Goal: Task Accomplishment & Management: Use online tool/utility

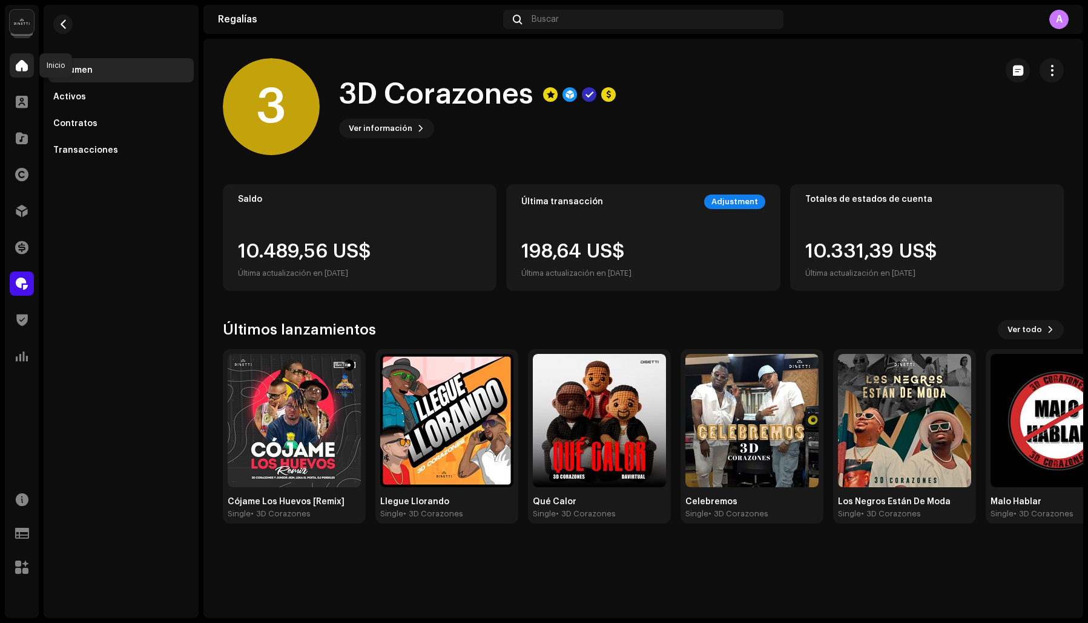
click at [19, 68] on span at bounding box center [22, 66] width 12 height 10
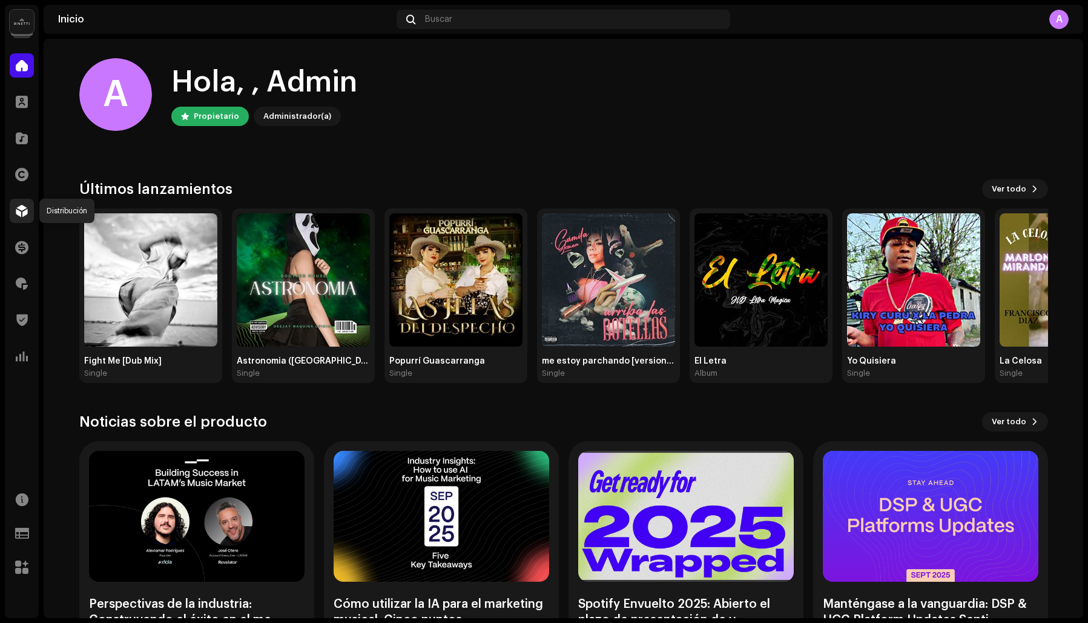
click at [20, 208] on span at bounding box center [22, 211] width 12 height 10
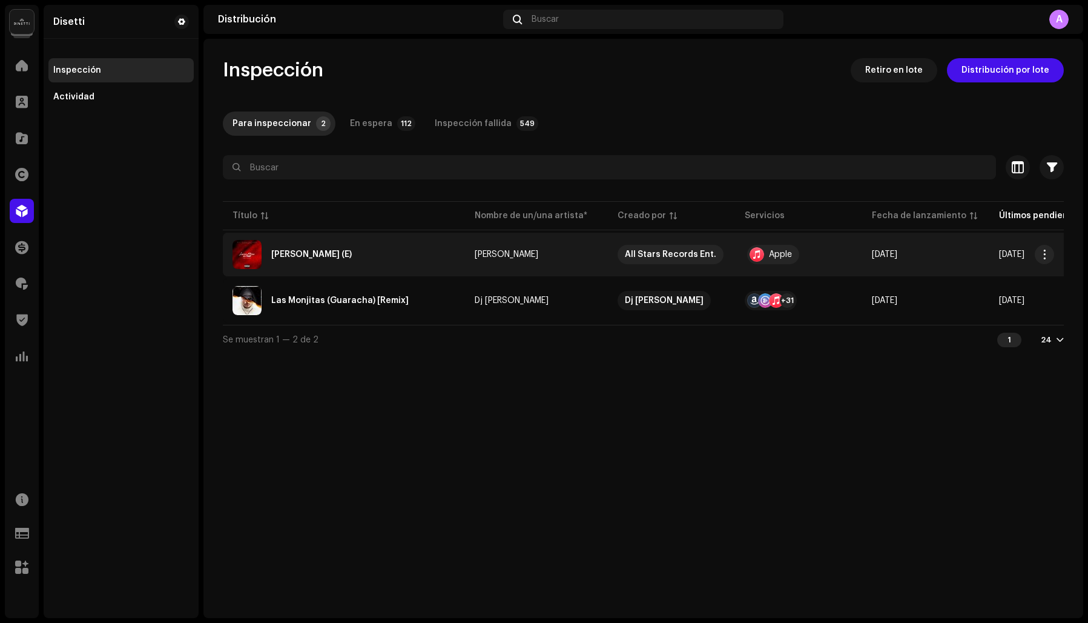
click at [306, 253] on div "Luces Rojas (E)" at bounding box center [311, 254] width 81 height 8
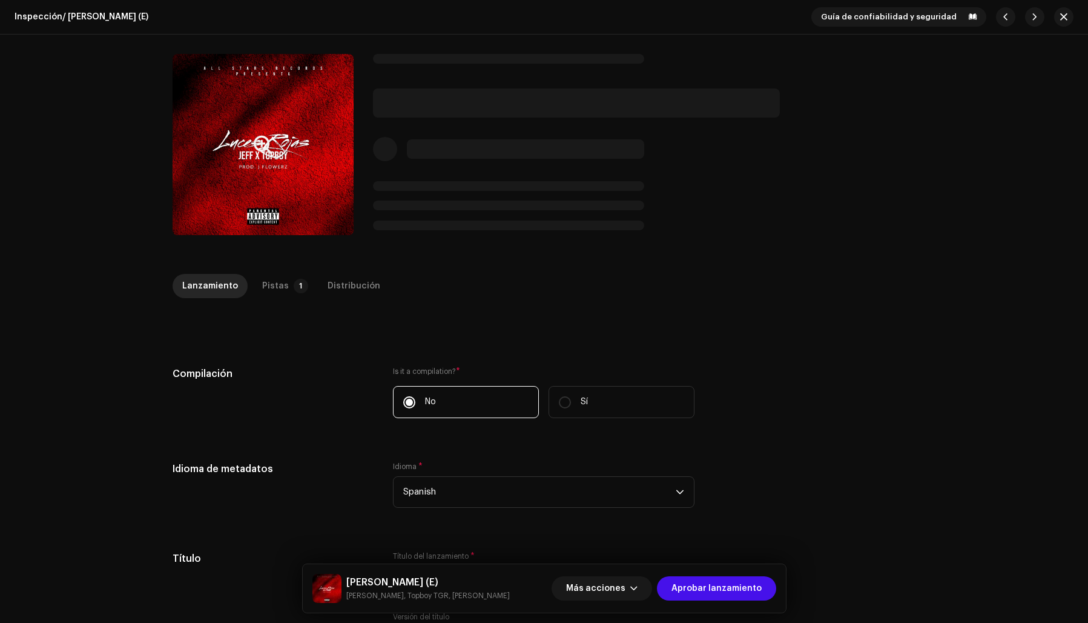
click at [250, 170] on button "Zoom Image" at bounding box center [263, 144] width 181 height 181
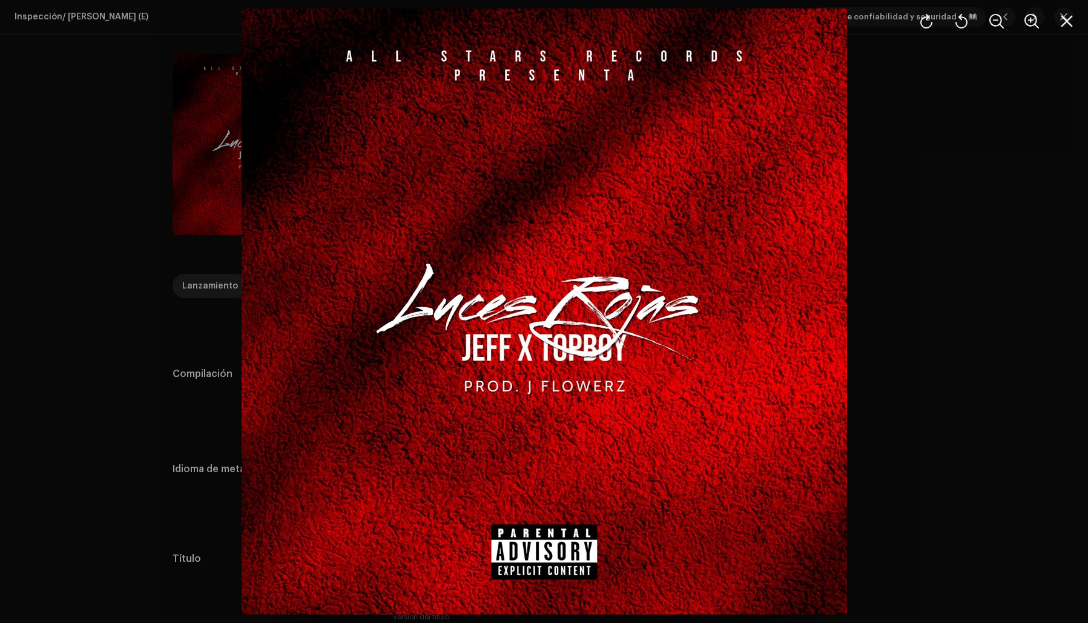
click at [889, 194] on div at bounding box center [544, 311] width 1088 height 623
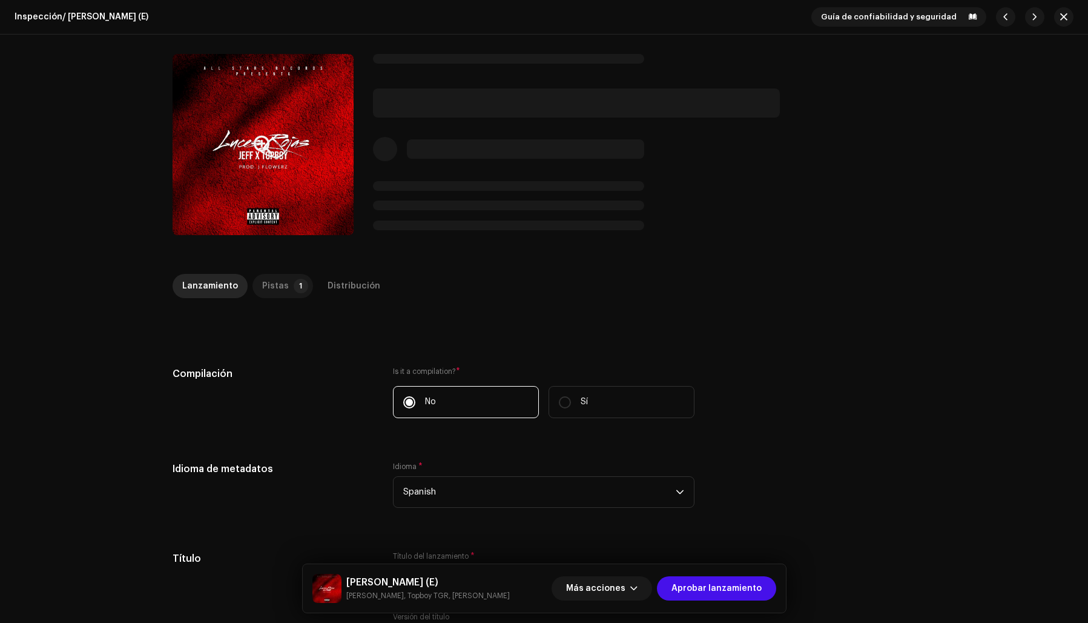
click at [282, 283] on p-tab "Pistas 1" at bounding box center [283, 286] width 61 height 24
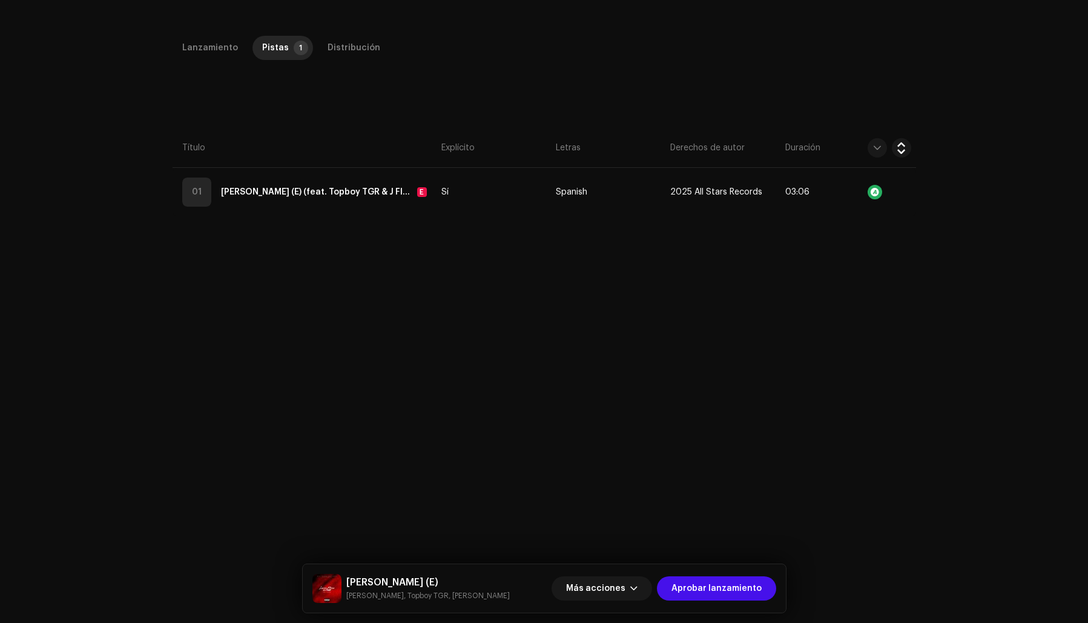
scroll to position [274, 0]
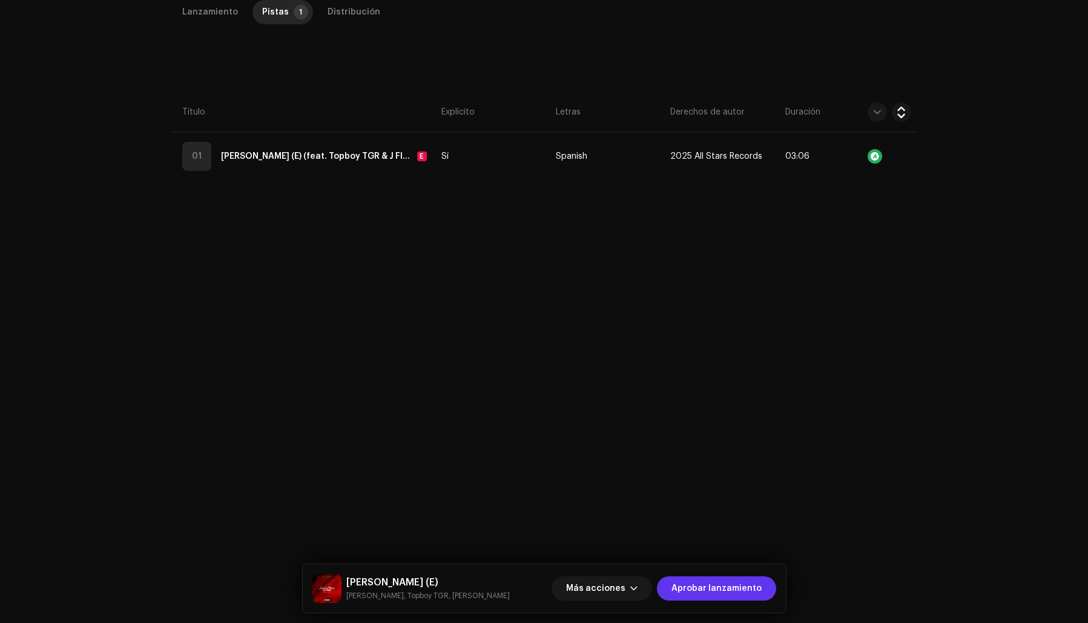
click at [709, 583] on span "Aprobar lanzamiento" at bounding box center [717, 588] width 90 height 24
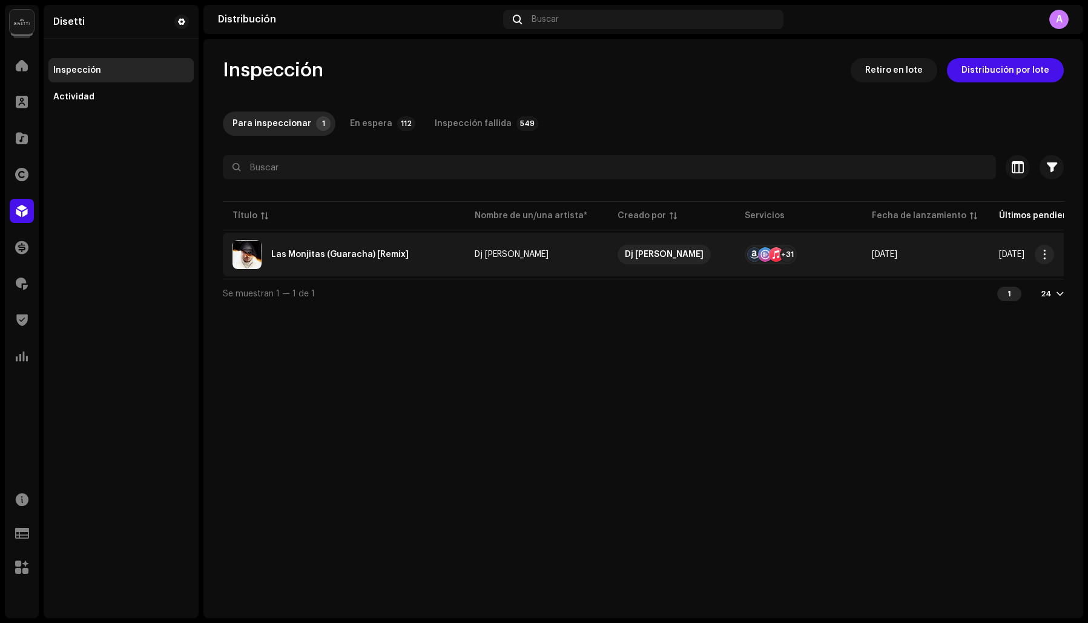
click at [340, 255] on div "Las Monjitas (Guaracha) [Remix]" at bounding box center [339, 254] width 137 height 8
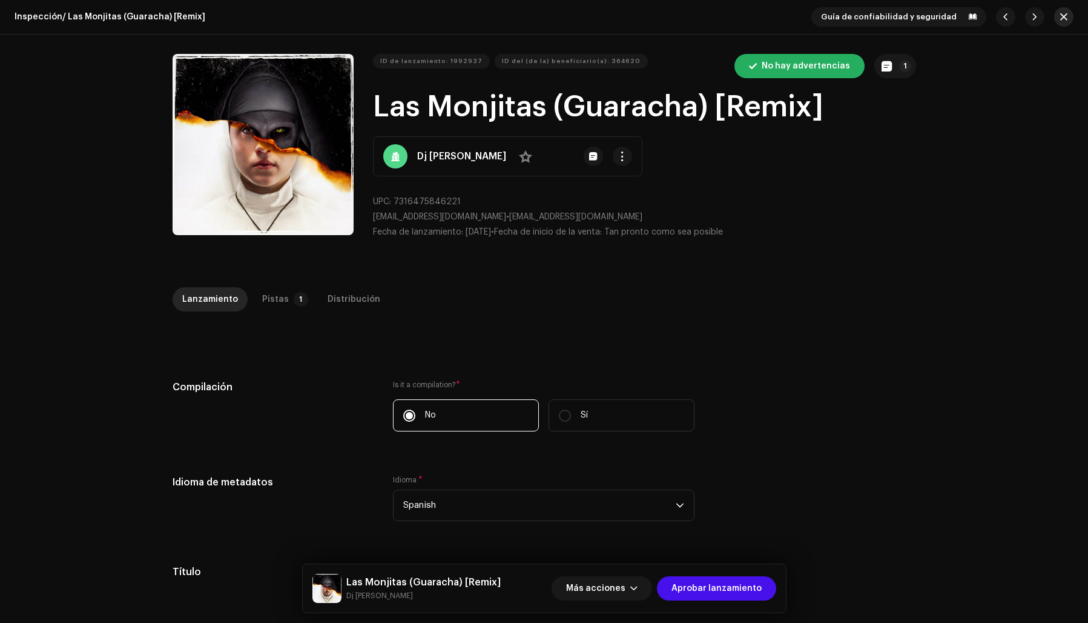
click at [1054, 18] on button "button" at bounding box center [1063, 16] width 19 height 19
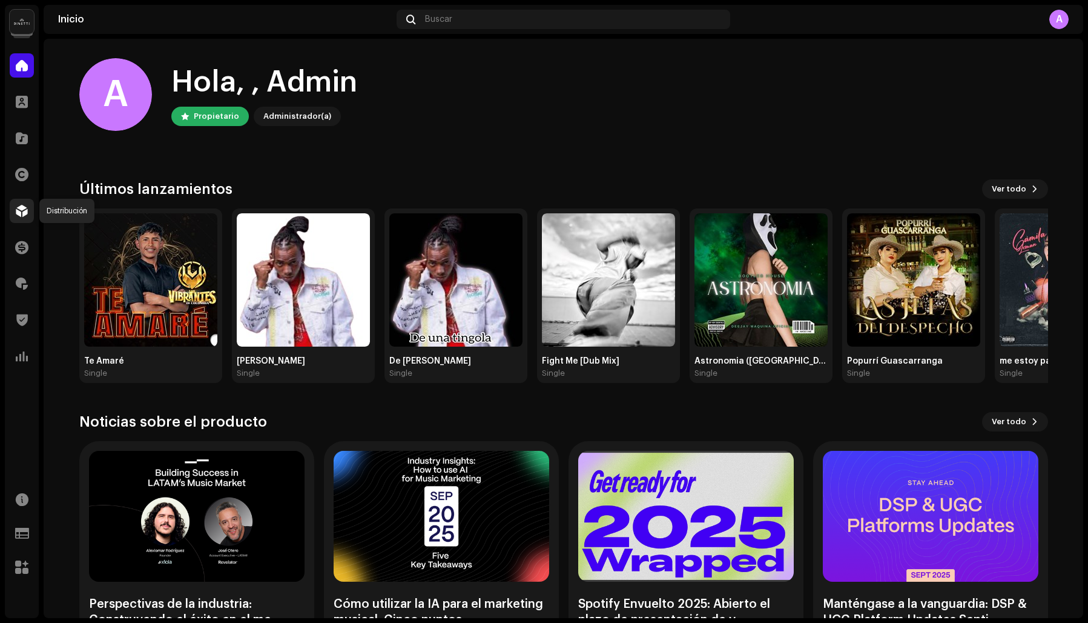
click at [26, 211] on span at bounding box center [22, 211] width 12 height 10
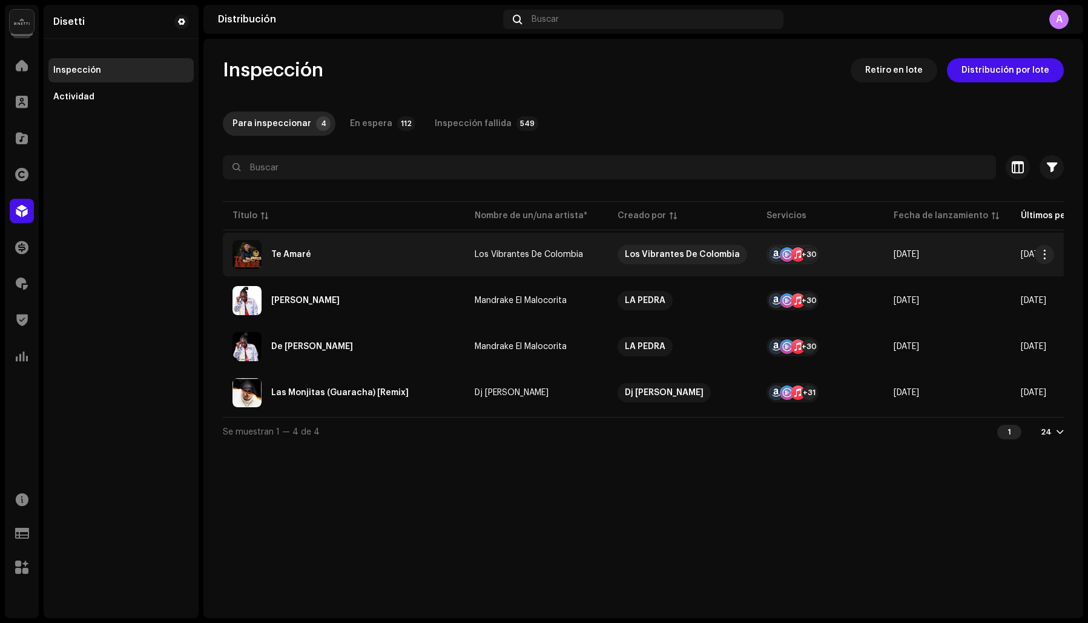
click at [331, 254] on div "Te Amaré" at bounding box center [344, 254] width 223 height 29
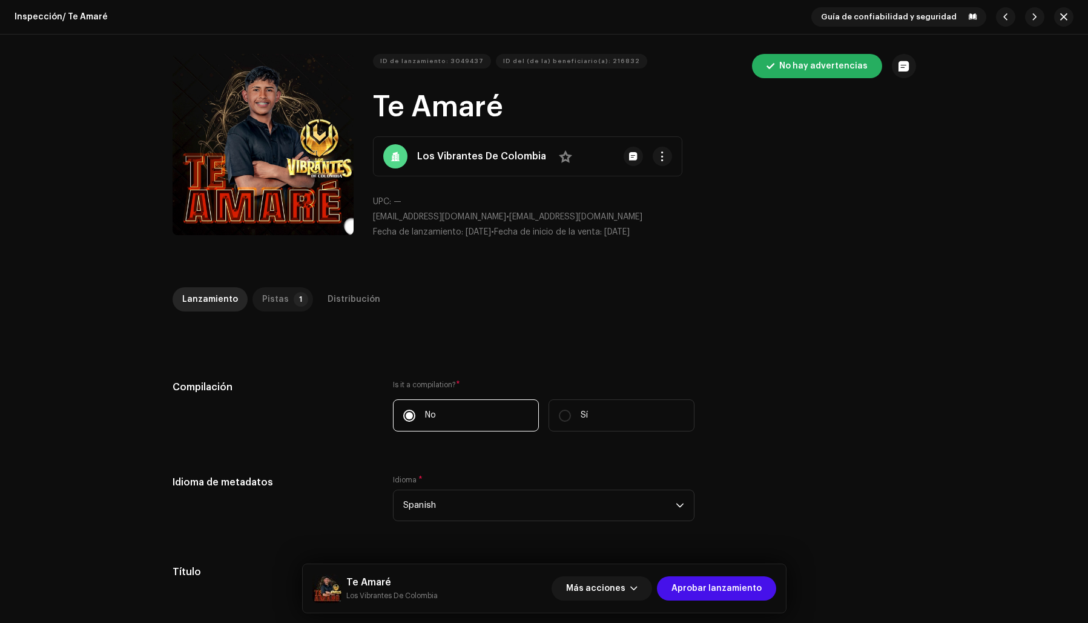
click at [277, 294] on div "Pistas" at bounding box center [275, 299] width 27 height 24
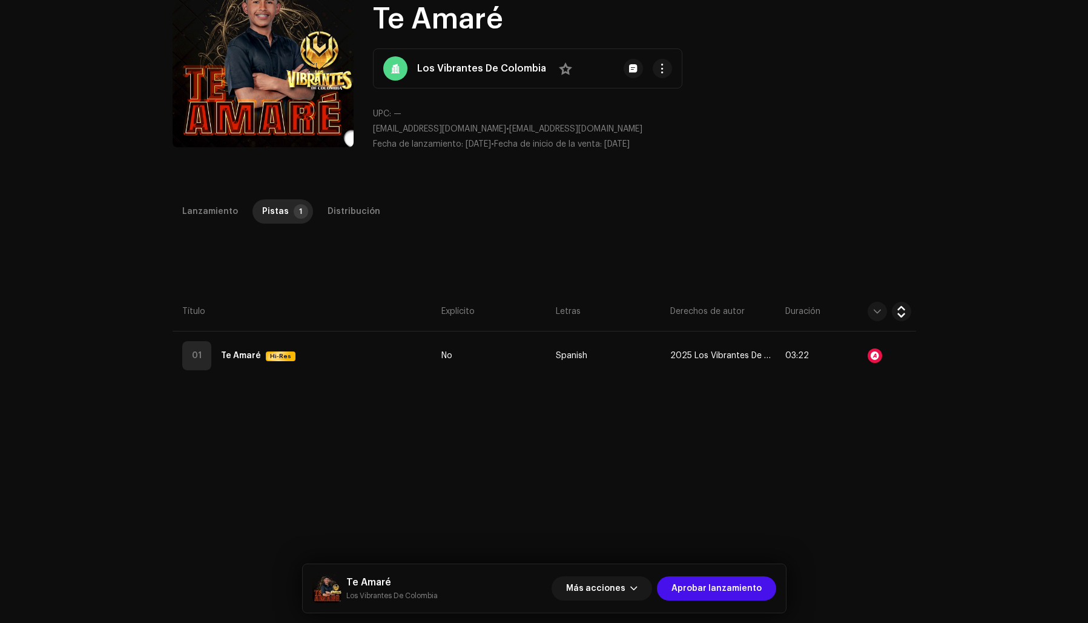
scroll to position [9, 0]
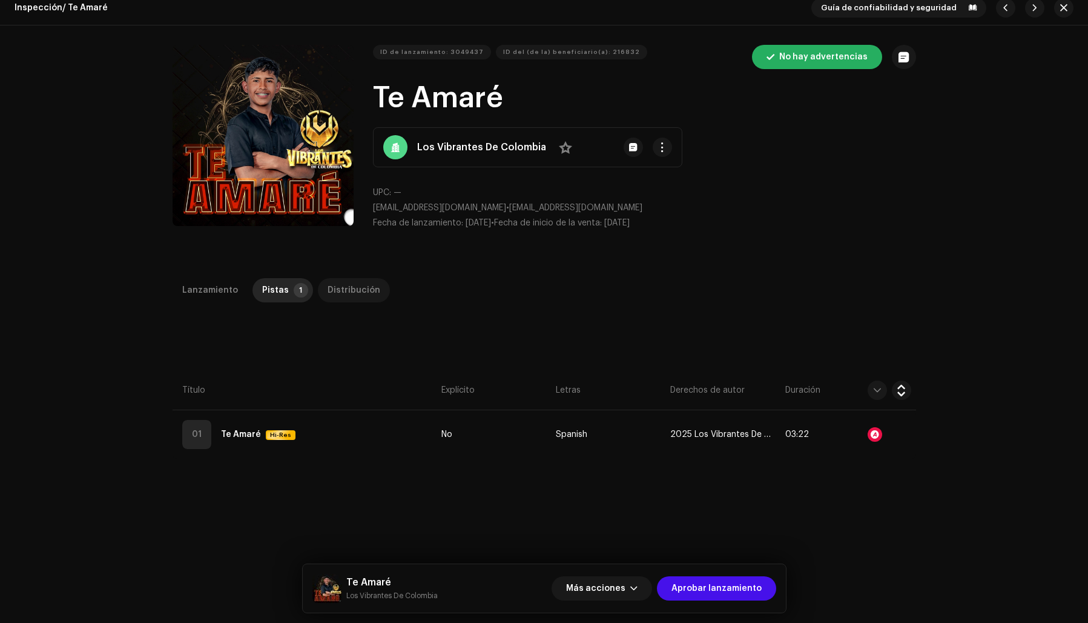
click at [345, 291] on div "Distribución" at bounding box center [354, 290] width 53 height 24
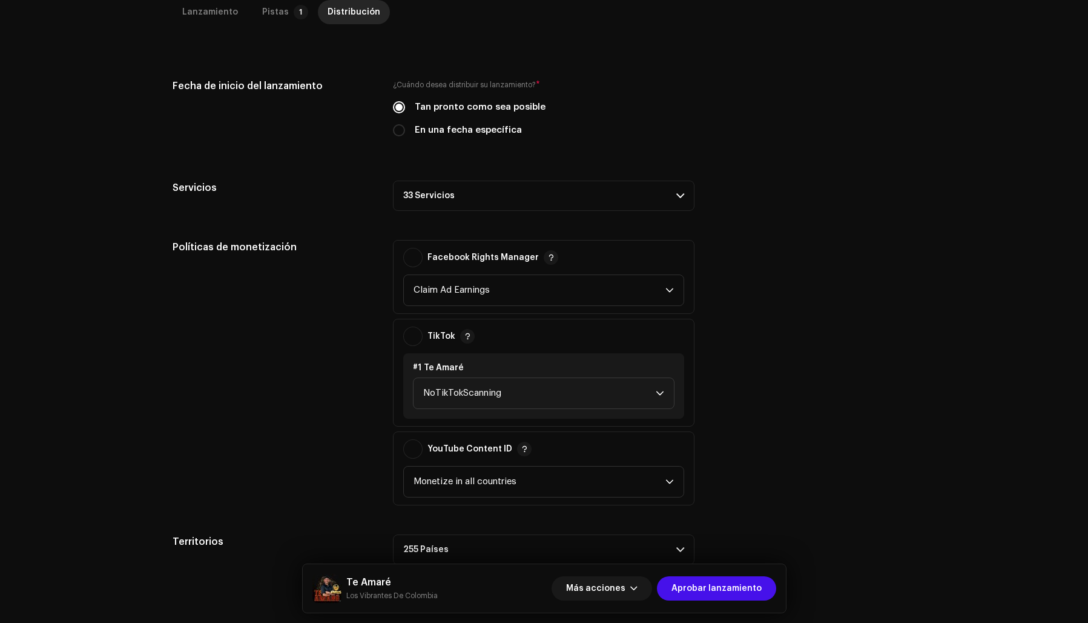
scroll to position [330, 0]
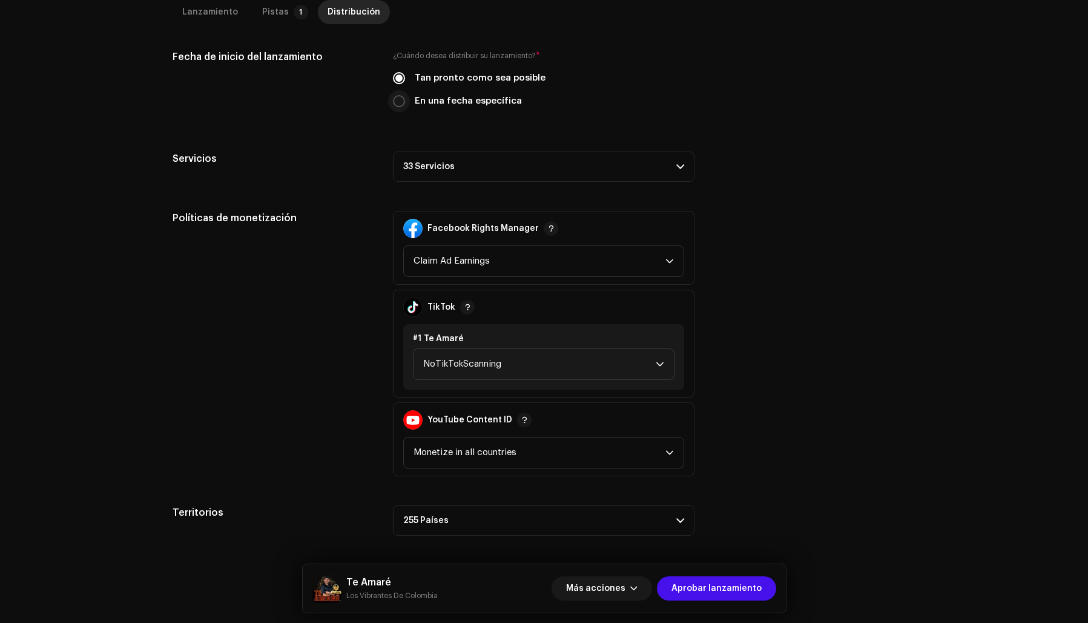
click at [396, 95] on input "En una fecha específica" at bounding box center [399, 101] width 12 height 12
radio input "true"
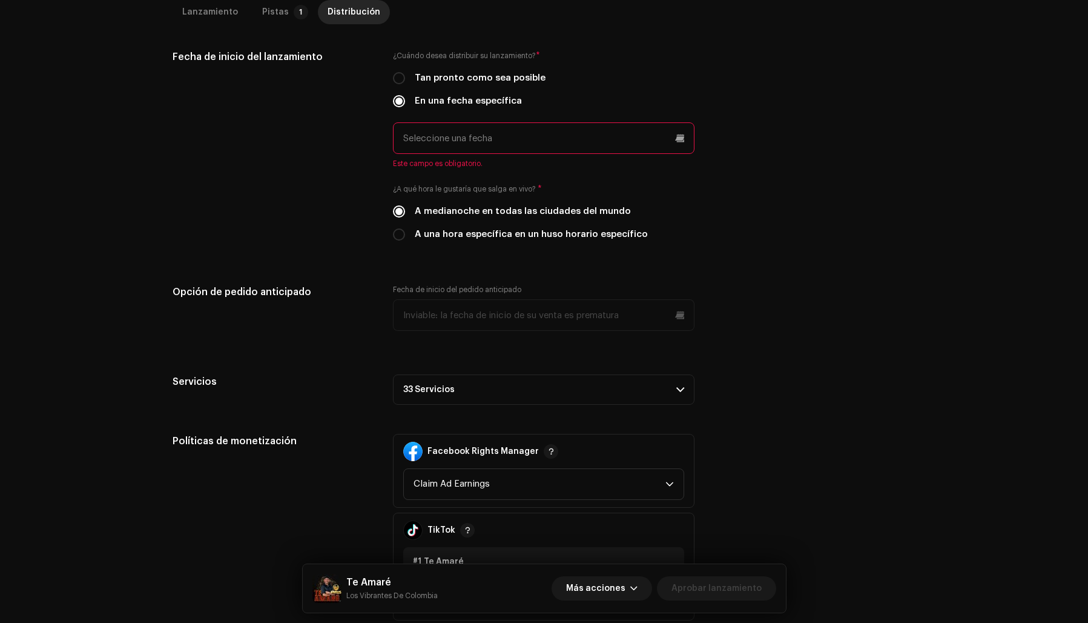
click at [428, 133] on input "text" at bounding box center [544, 137] width 302 height 31
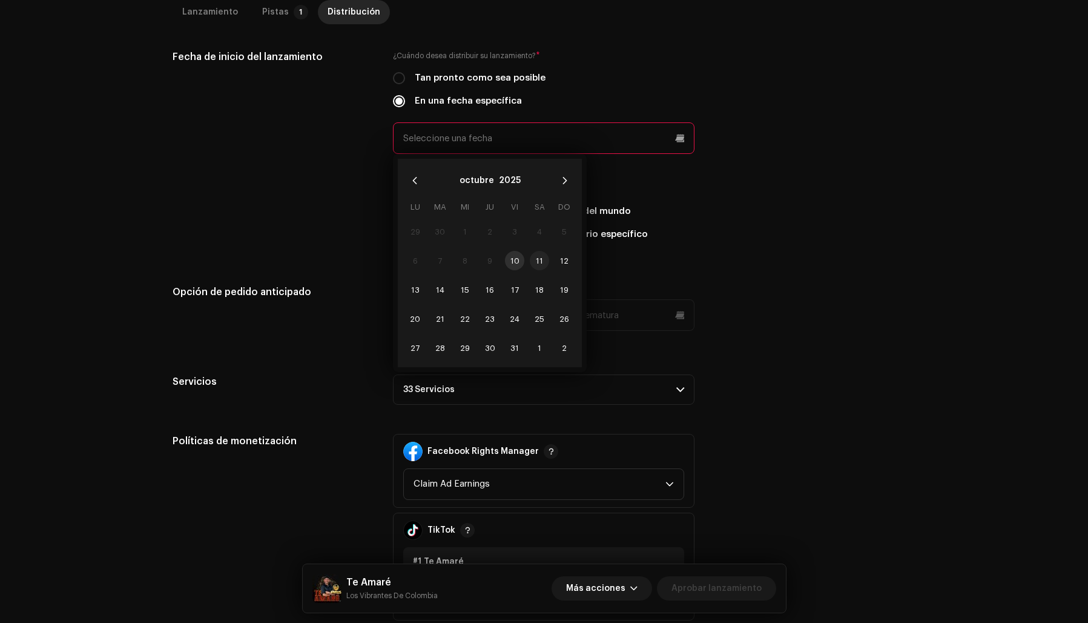
click at [534, 258] on span "11" at bounding box center [539, 260] width 19 height 19
type input "11/10/2025"
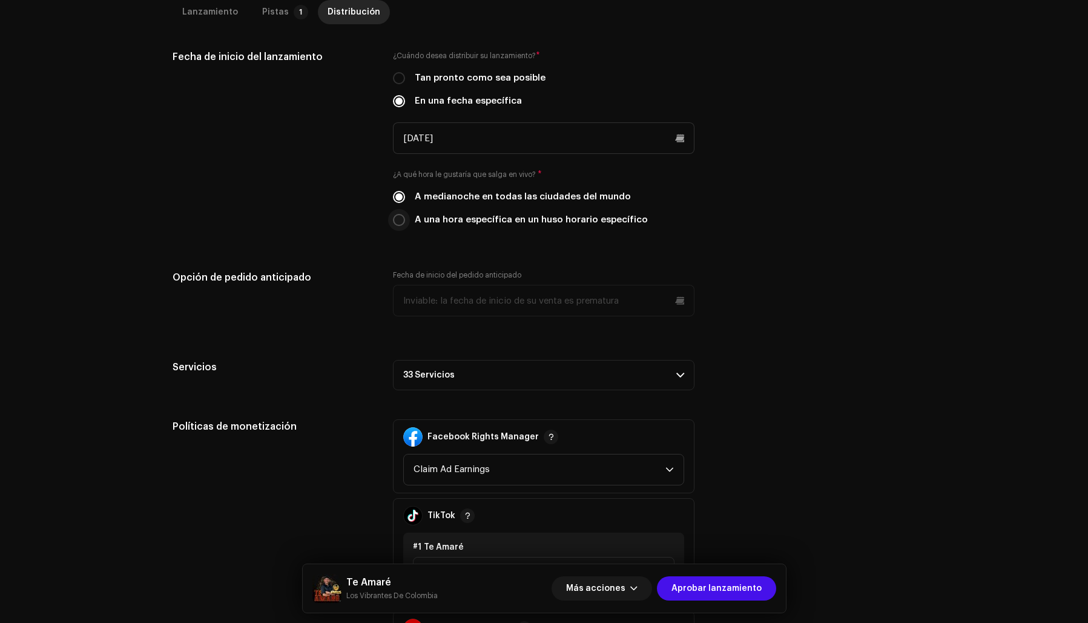
click at [398, 217] on input "A una hora específica en un huso horario específico" at bounding box center [399, 220] width 12 height 12
radio input "true"
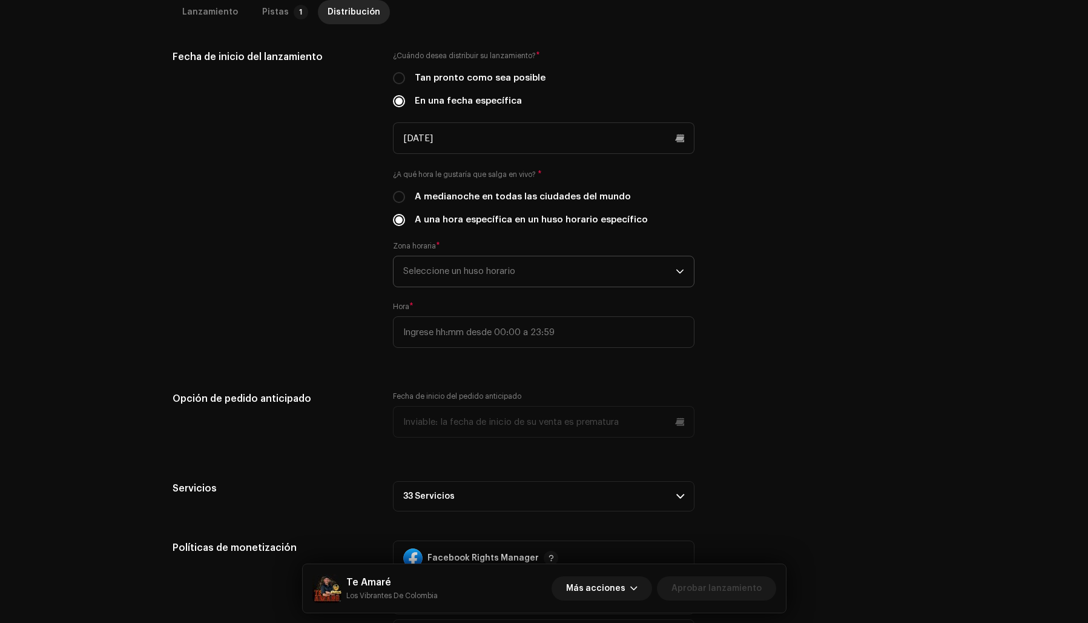
click at [501, 270] on span "Seleccione un huso horario" at bounding box center [539, 271] width 273 height 30
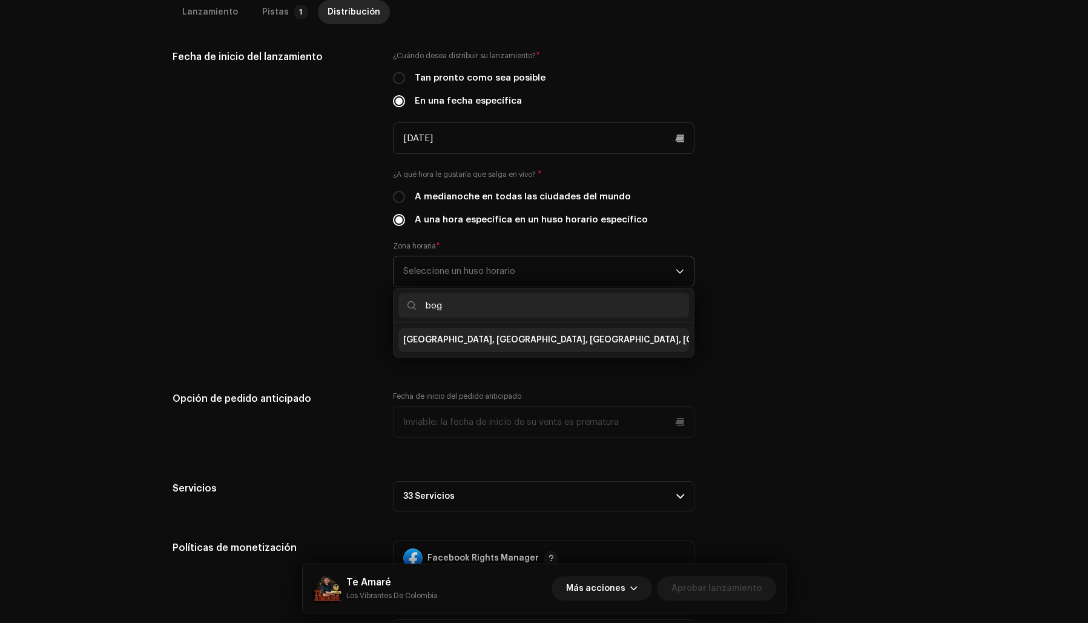
type input "bog"
click at [458, 339] on span "Bogota, Lima, Quito, Rio Branco" at bounding box center [621, 340] width 437 height 12
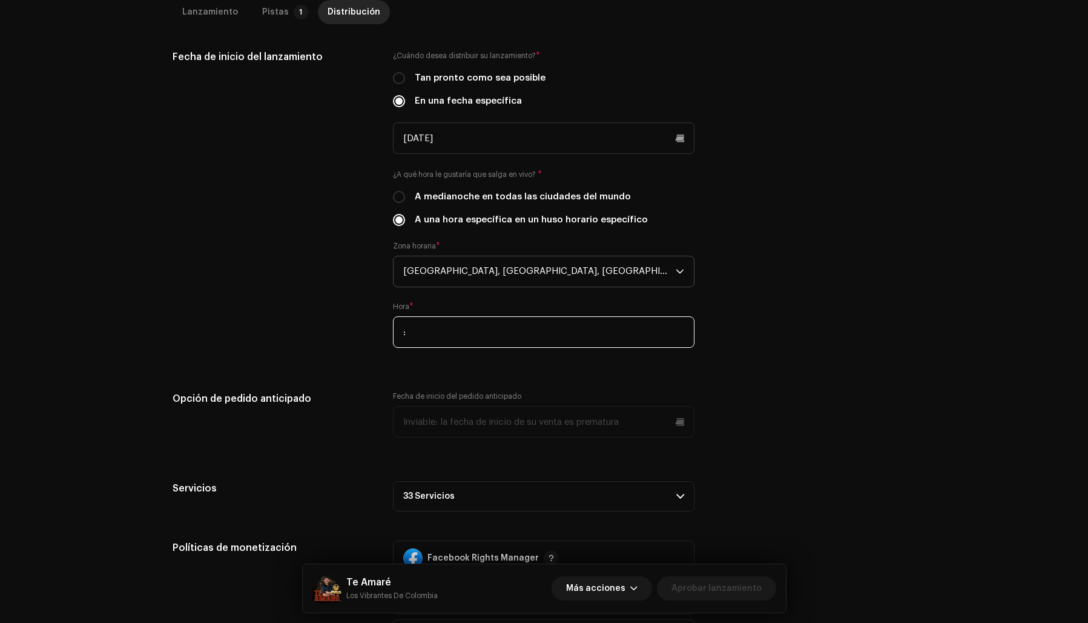
click at [458, 339] on input ":" at bounding box center [544, 331] width 302 height 31
type input "19:00"
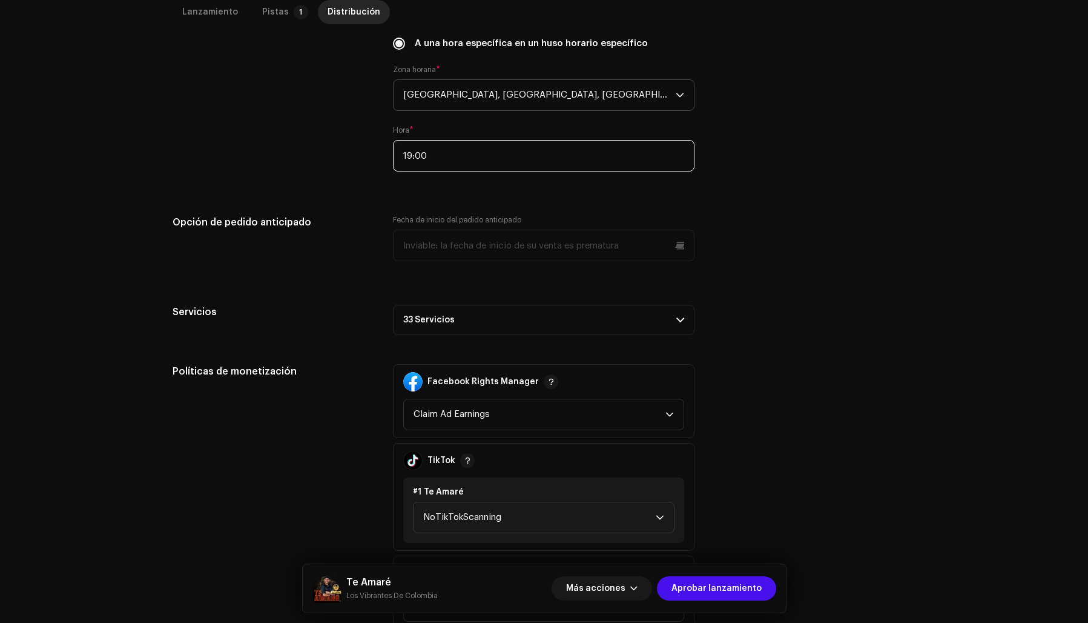
scroll to position [504, 0]
click at [873, 193] on div "Fecha de inicio del lanzamiento ¿Cuándo desea distribuir su lanzamiento? * Tan …" at bounding box center [545, 76] width 744 height 402
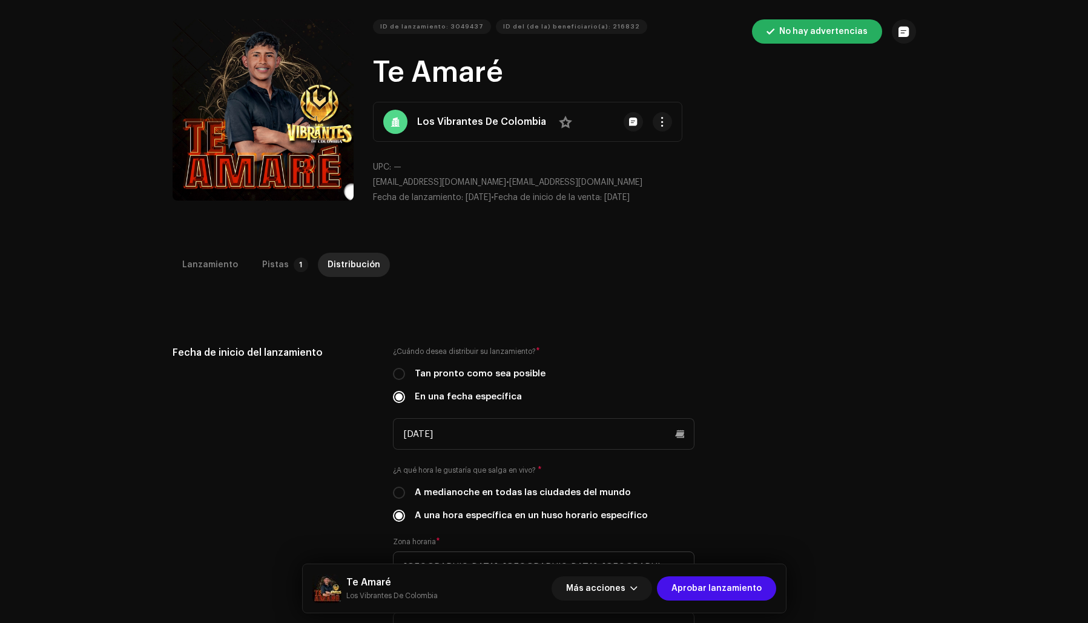
scroll to position [0, 0]
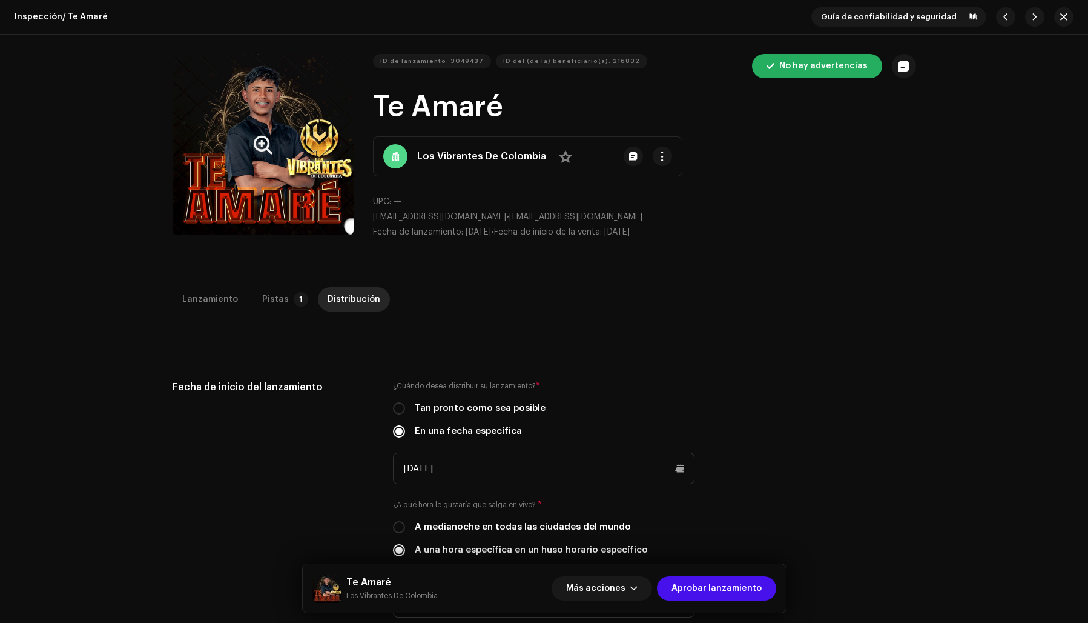
click at [227, 191] on button "Zoom Image" at bounding box center [263, 144] width 181 height 181
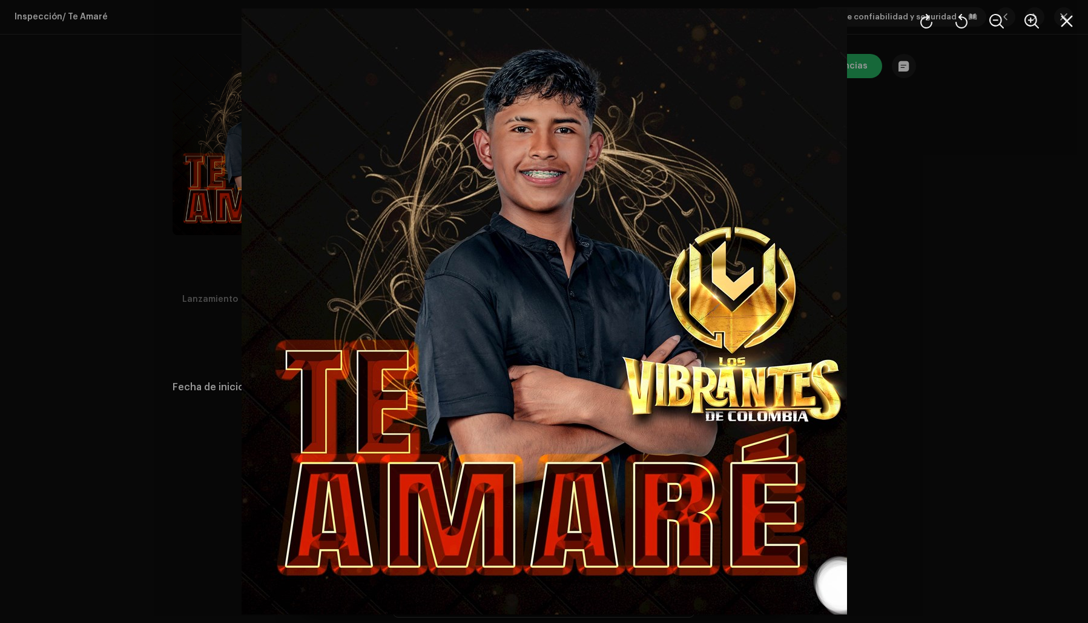
click at [902, 205] on div at bounding box center [544, 311] width 1088 height 623
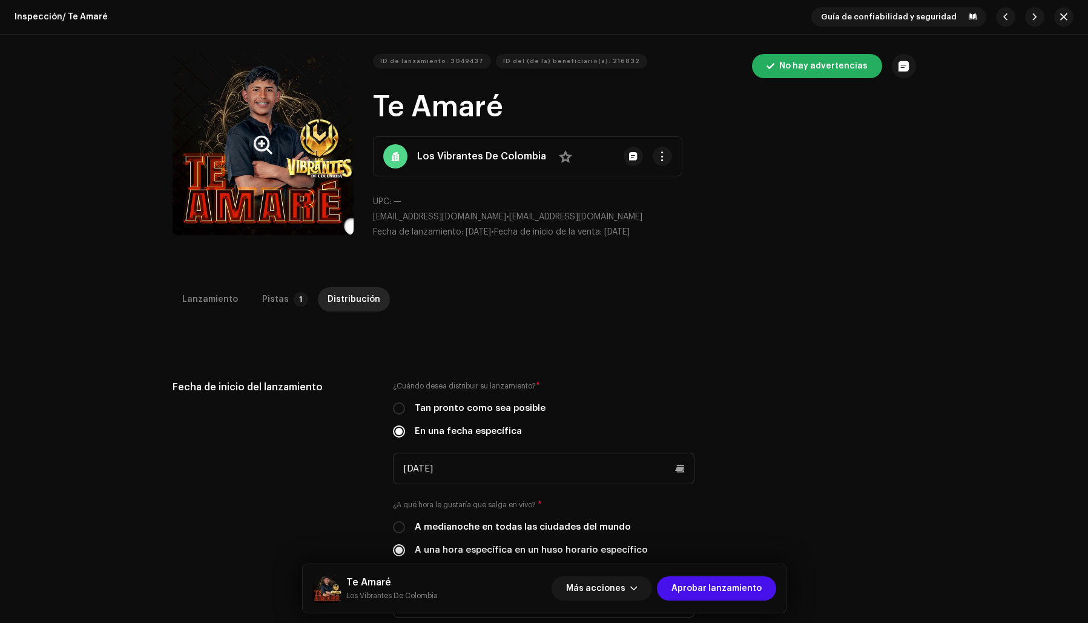
click at [254, 169] on button "Zoom Image" at bounding box center [263, 144] width 181 height 181
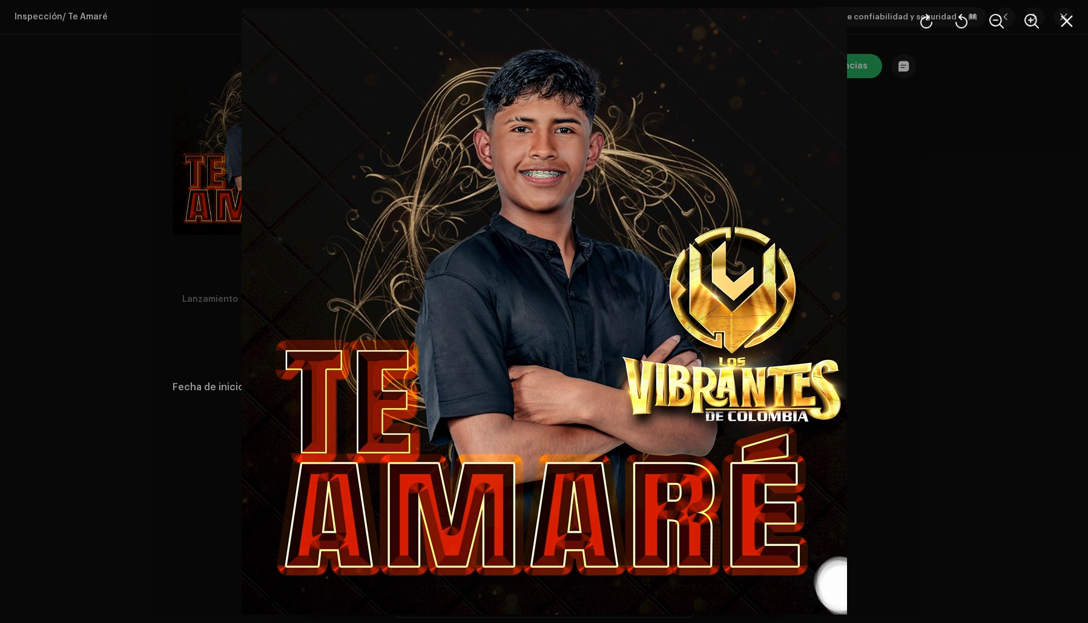
click at [890, 220] on div at bounding box center [544, 311] width 1088 height 623
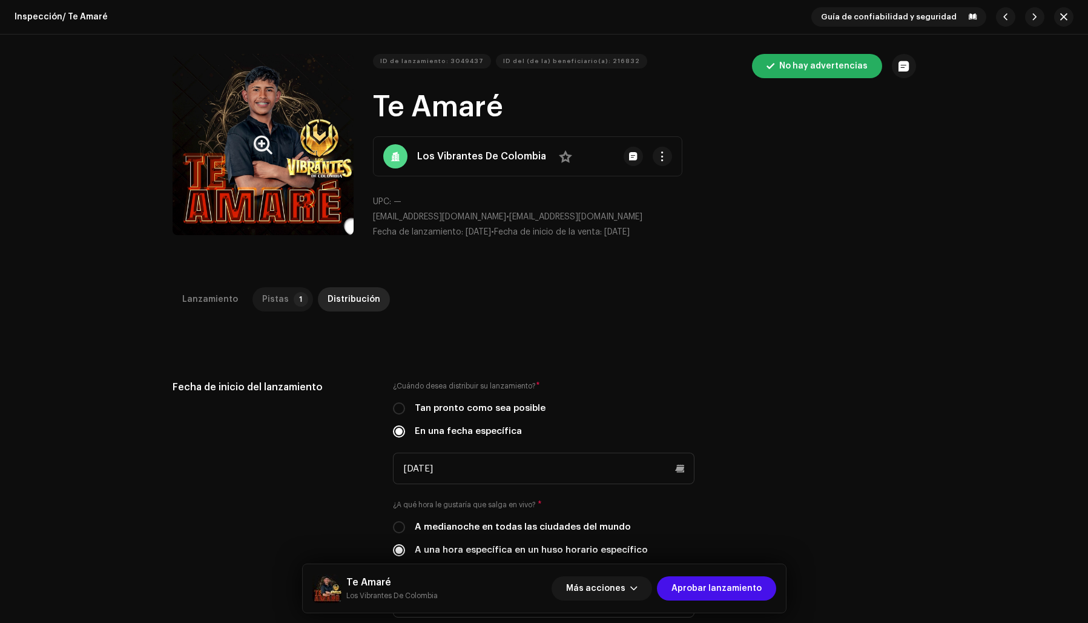
click at [274, 296] on div "Pistas" at bounding box center [275, 299] width 27 height 24
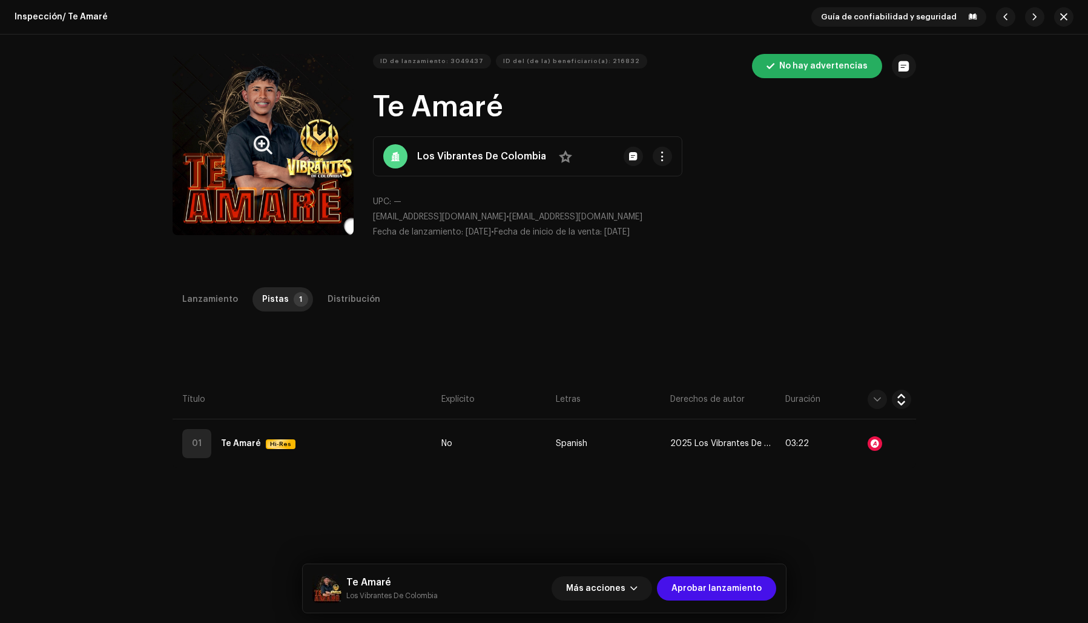
scroll to position [1, 0]
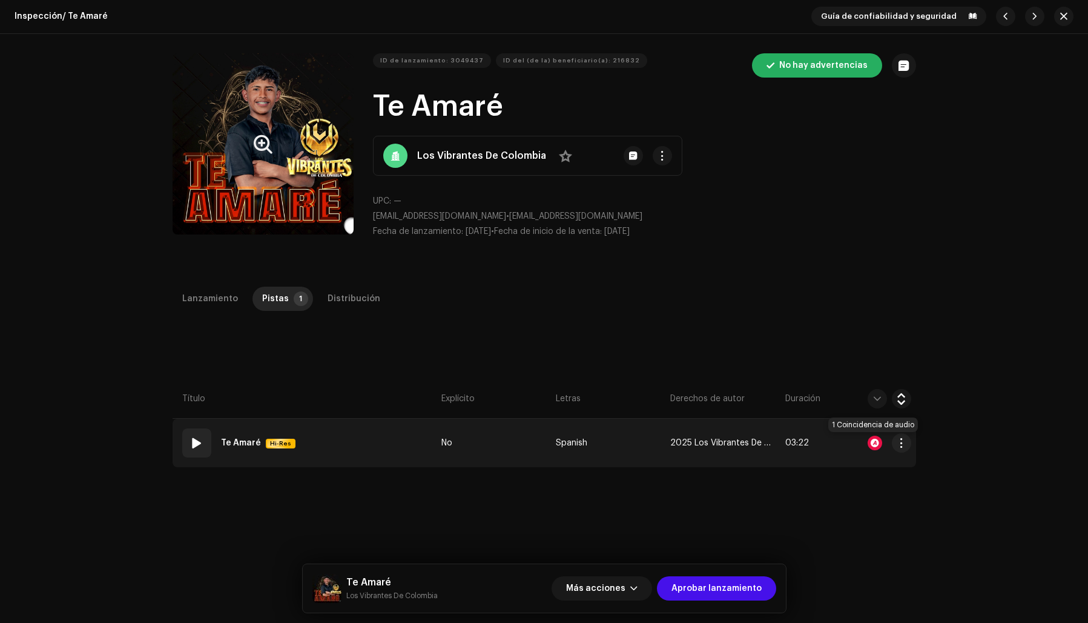
click at [874, 440] on div at bounding box center [875, 442] width 15 height 15
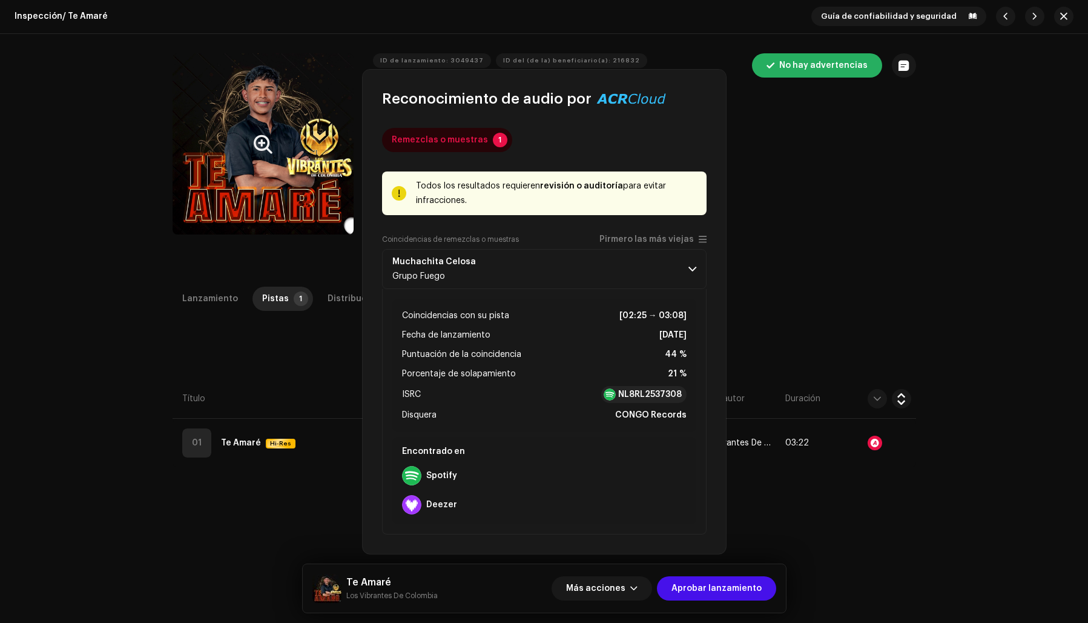
click at [848, 244] on div "Reconocimiento de audio por Remezclas o muestras 1 Todos los resultados requier…" at bounding box center [544, 311] width 1088 height 623
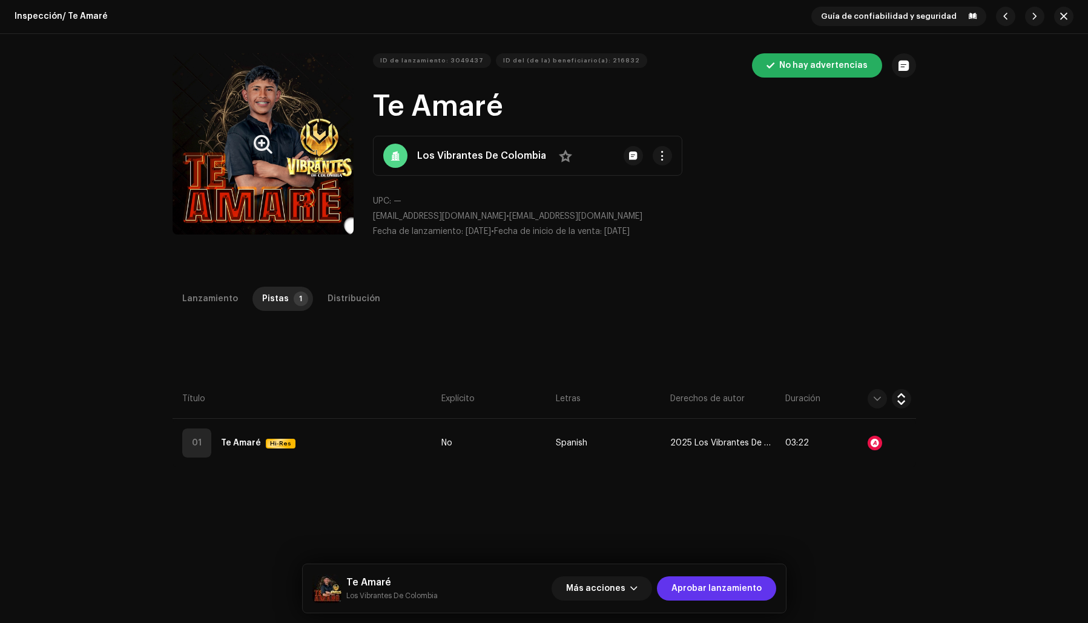
click at [713, 587] on span "Aprobar lanzamiento" at bounding box center [717, 588] width 90 height 24
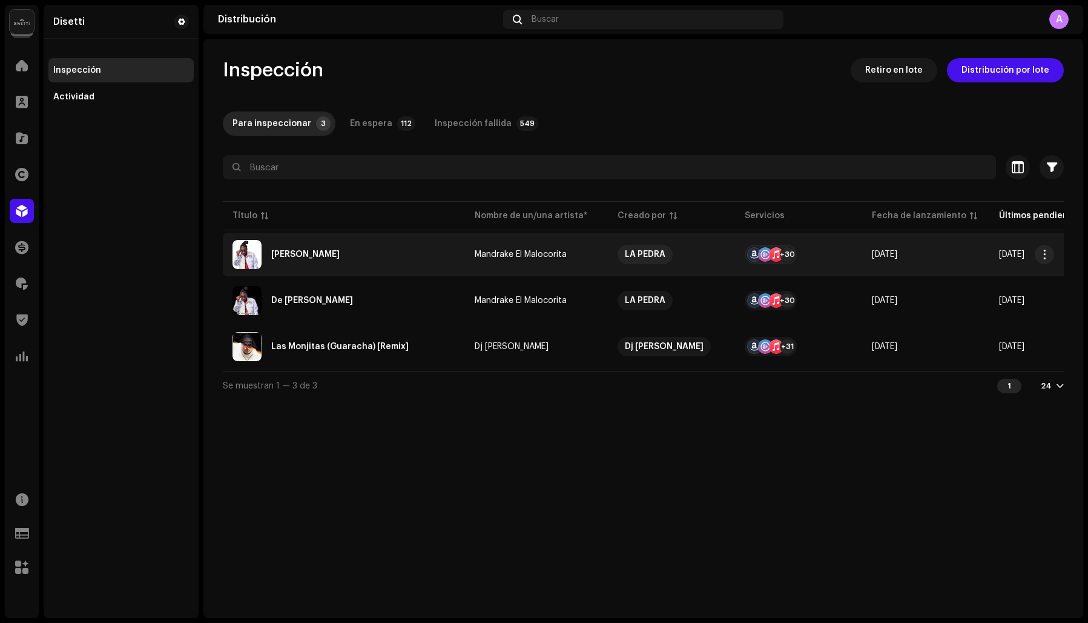
click at [379, 254] on div "Ando Duro" at bounding box center [344, 254] width 223 height 29
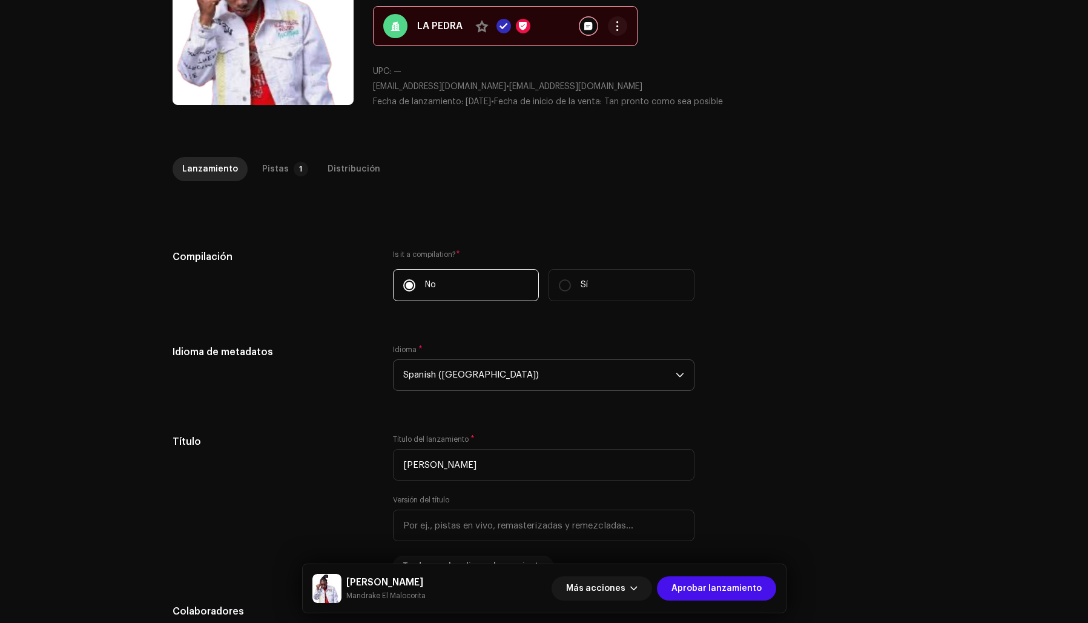
scroll to position [141, 0]
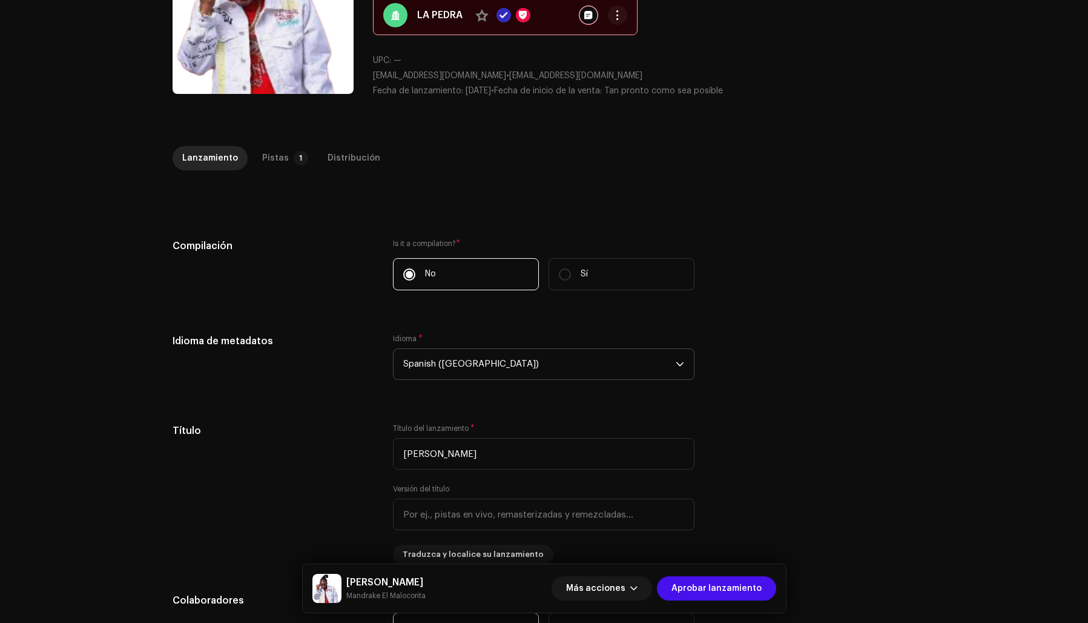
click at [480, 363] on span "Spanish (Latin America)" at bounding box center [539, 364] width 273 height 30
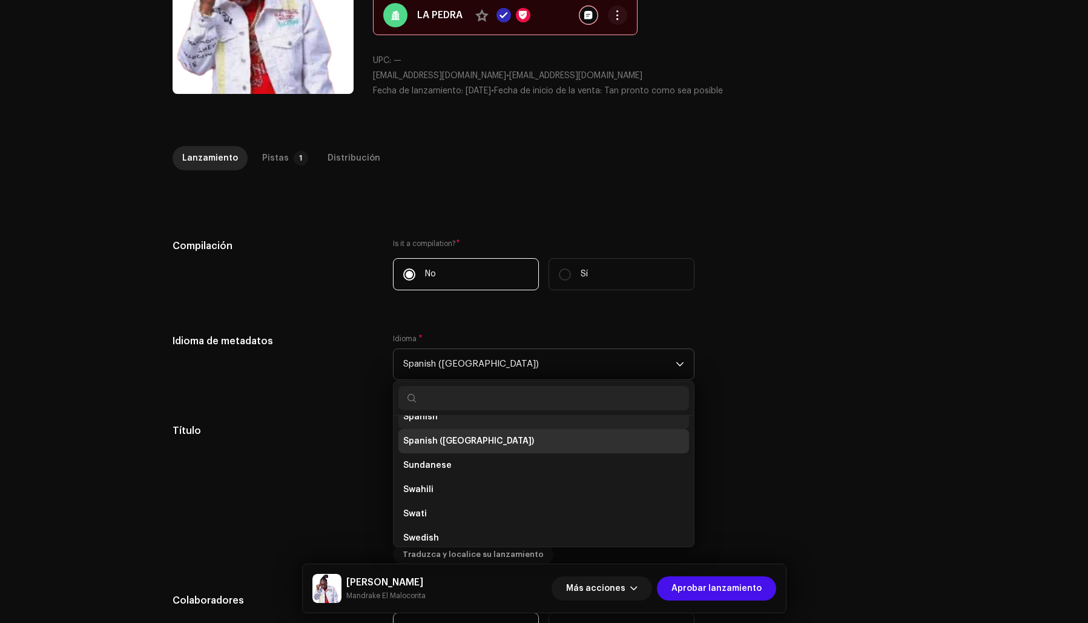
scroll to position [3856, 0]
click at [438, 421] on li "Spanish" at bounding box center [543, 427] width 291 height 24
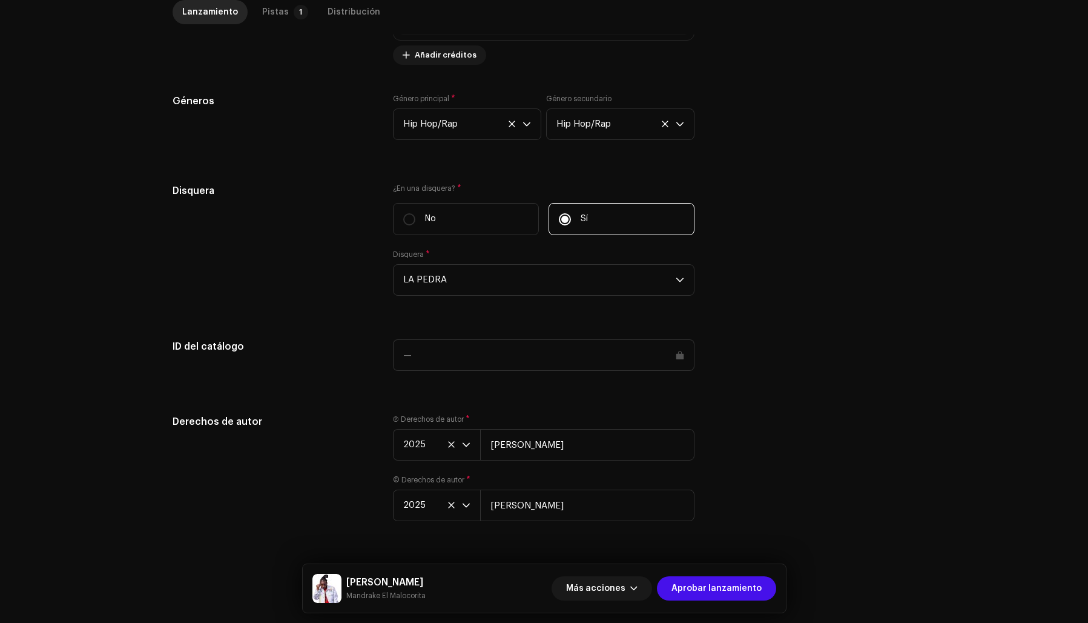
scroll to position [1052, 0]
click at [281, 12] on p-tab "Pistas 1" at bounding box center [283, 12] width 61 height 24
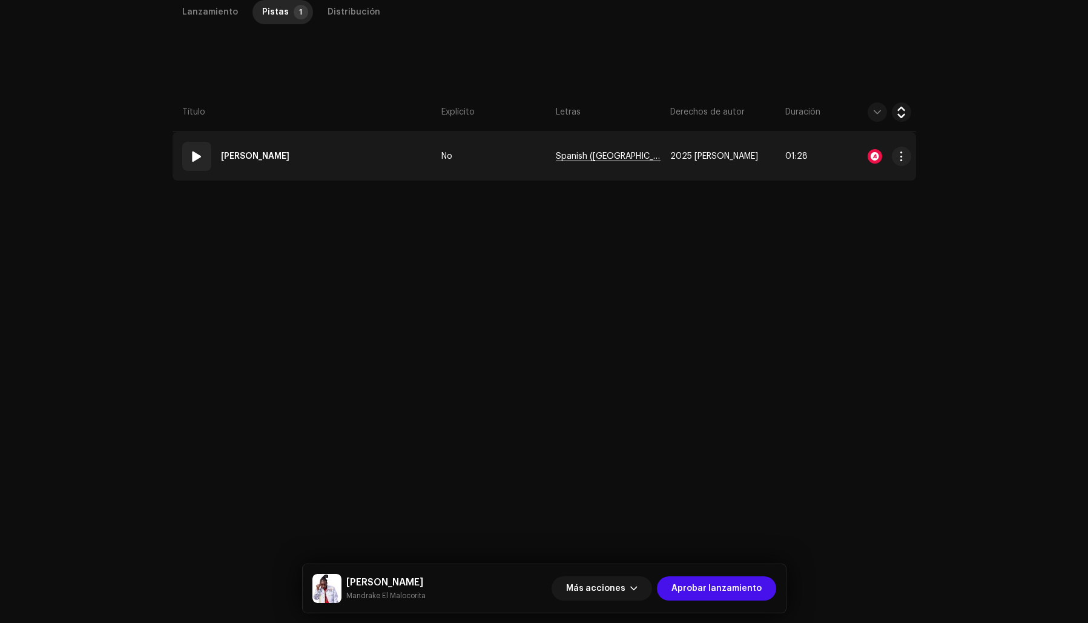
click at [623, 156] on span "Spanish (Latin America)" at bounding box center [608, 156] width 105 height 9
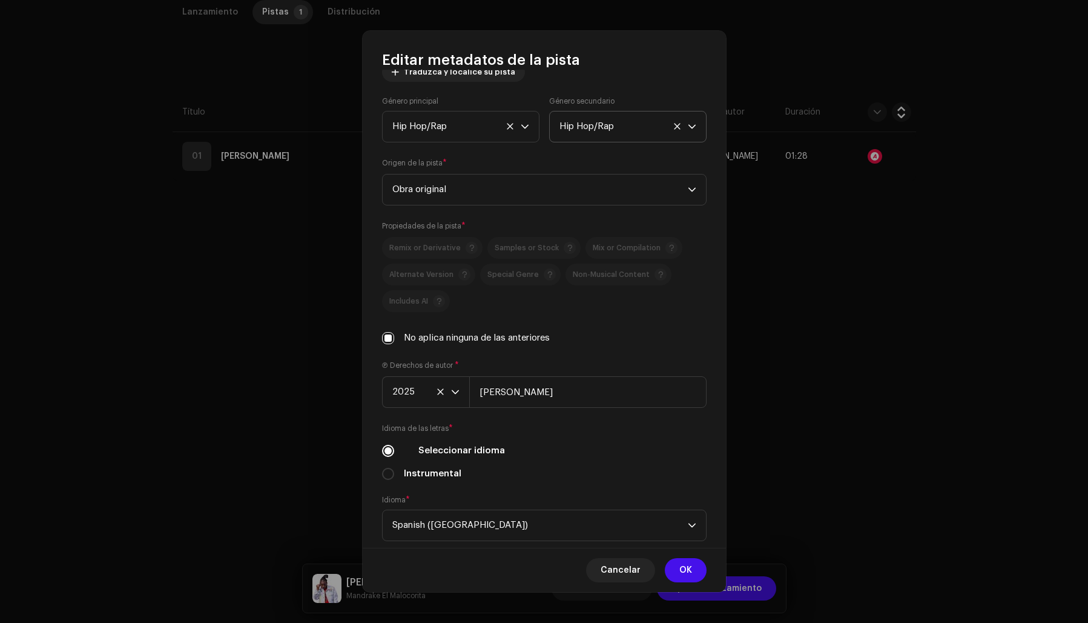
scroll to position [247, 0]
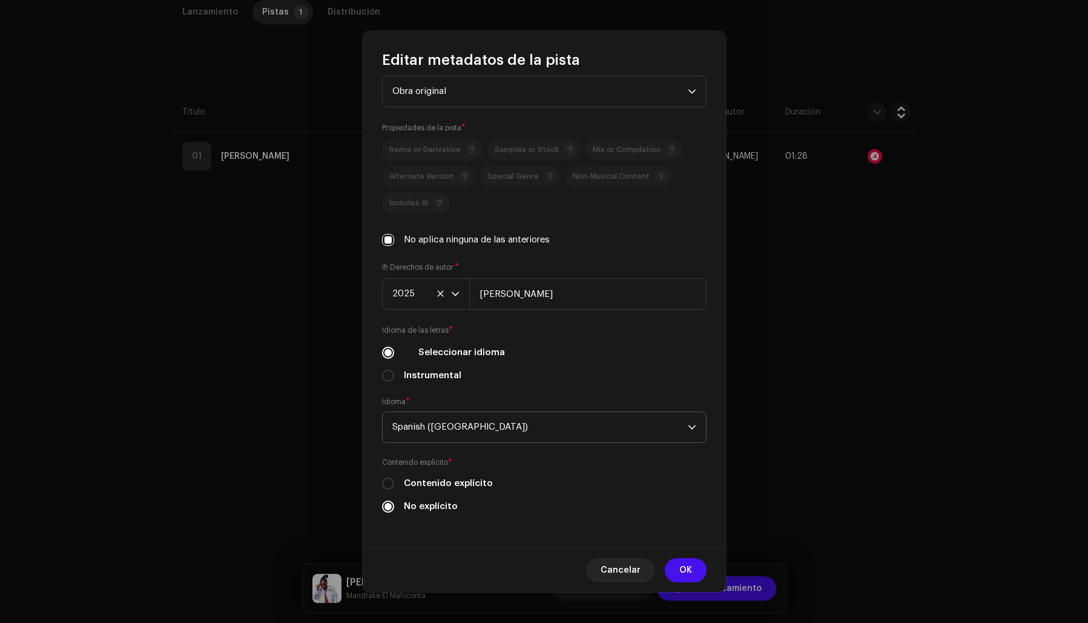
click at [476, 430] on span "Spanish (Latin America)" at bounding box center [540, 427] width 296 height 30
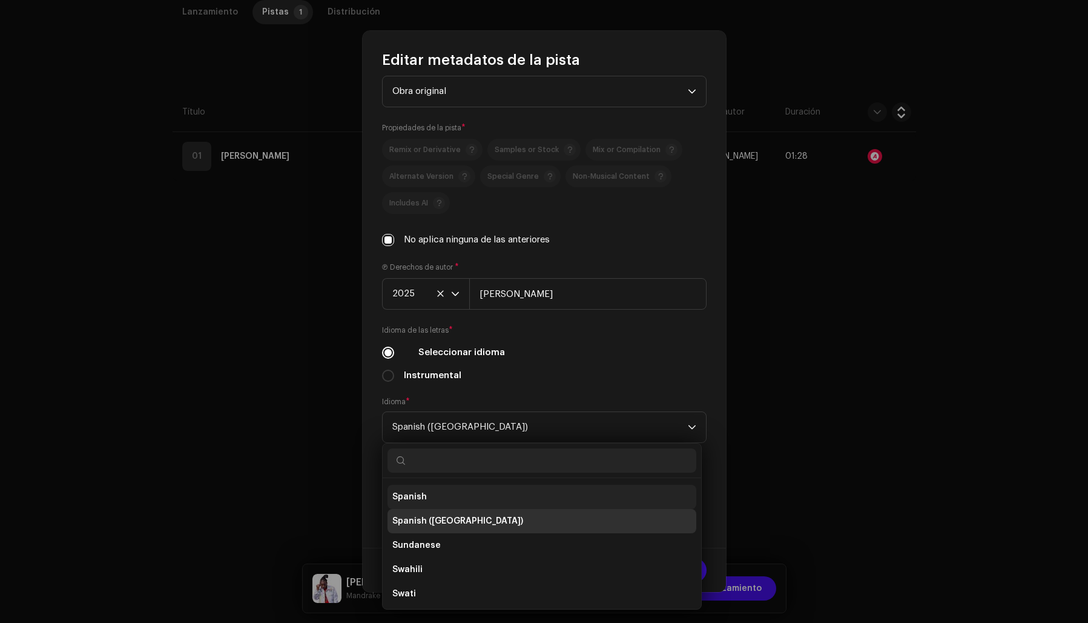
scroll to position [3845, 0]
click at [458, 497] on li "Spanish" at bounding box center [542, 501] width 309 height 24
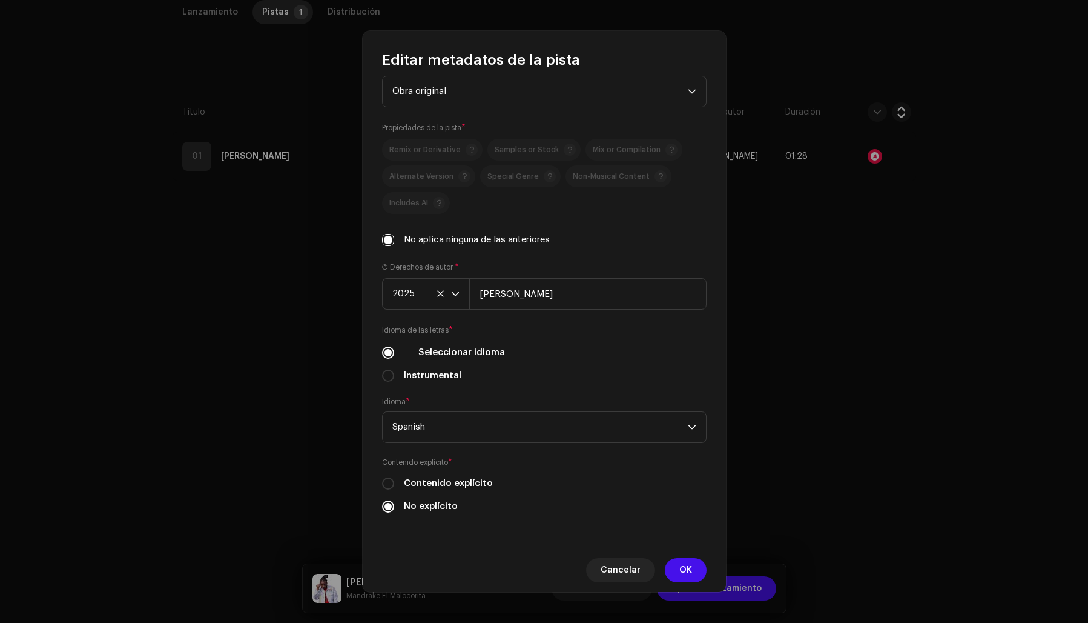
click at [532, 398] on div "Idioma * Spanish" at bounding box center [544, 420] width 325 height 46
click at [692, 567] on button "OK" at bounding box center [686, 570] width 42 height 24
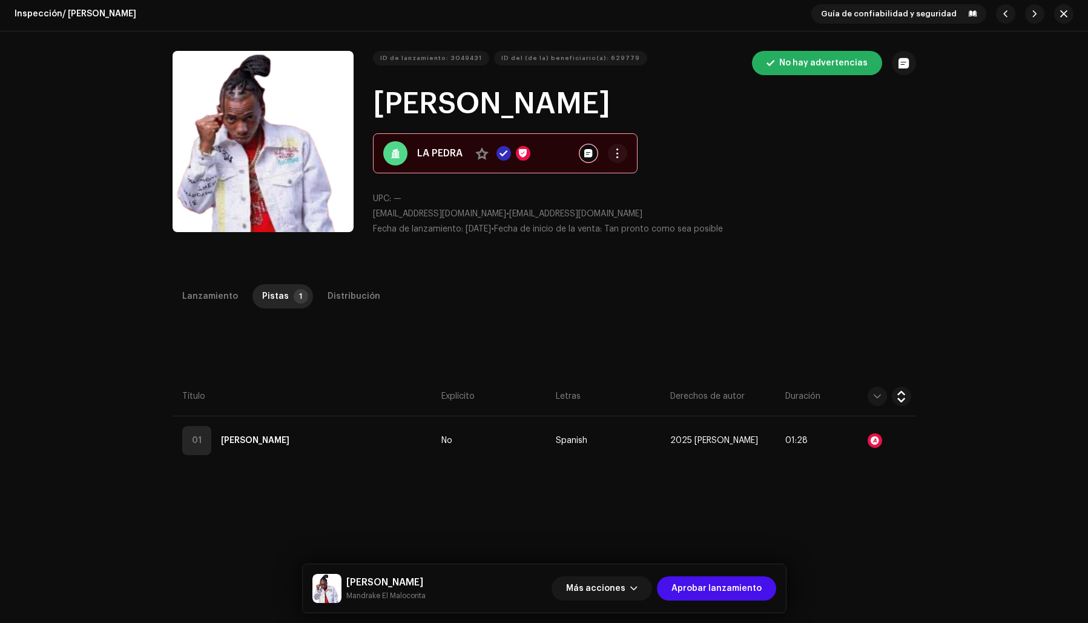
scroll to position [0, 0]
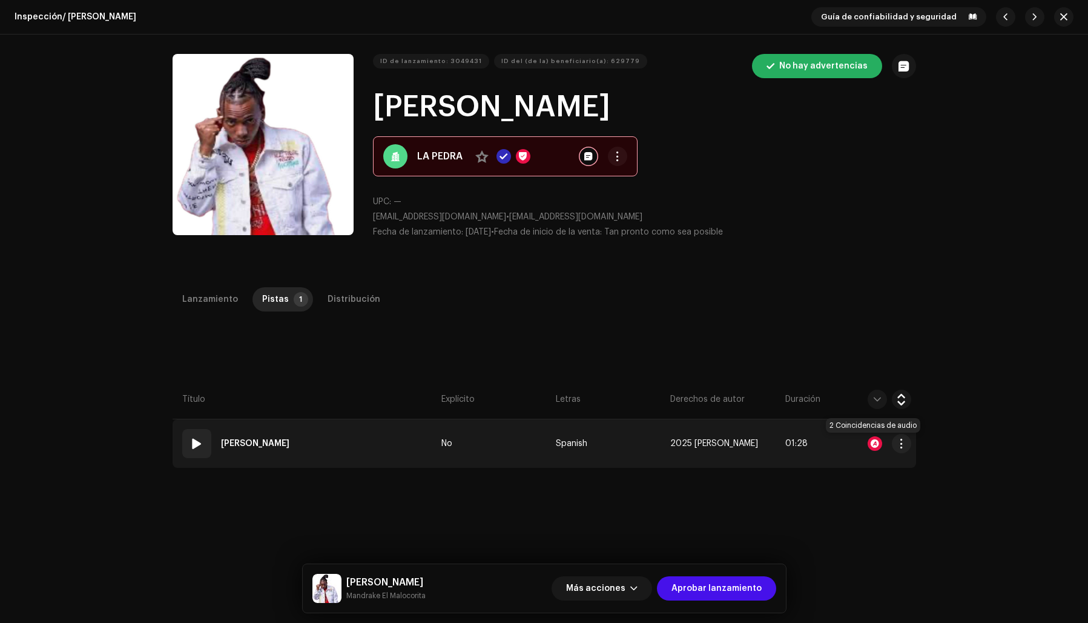
click at [871, 438] on div at bounding box center [875, 443] width 15 height 15
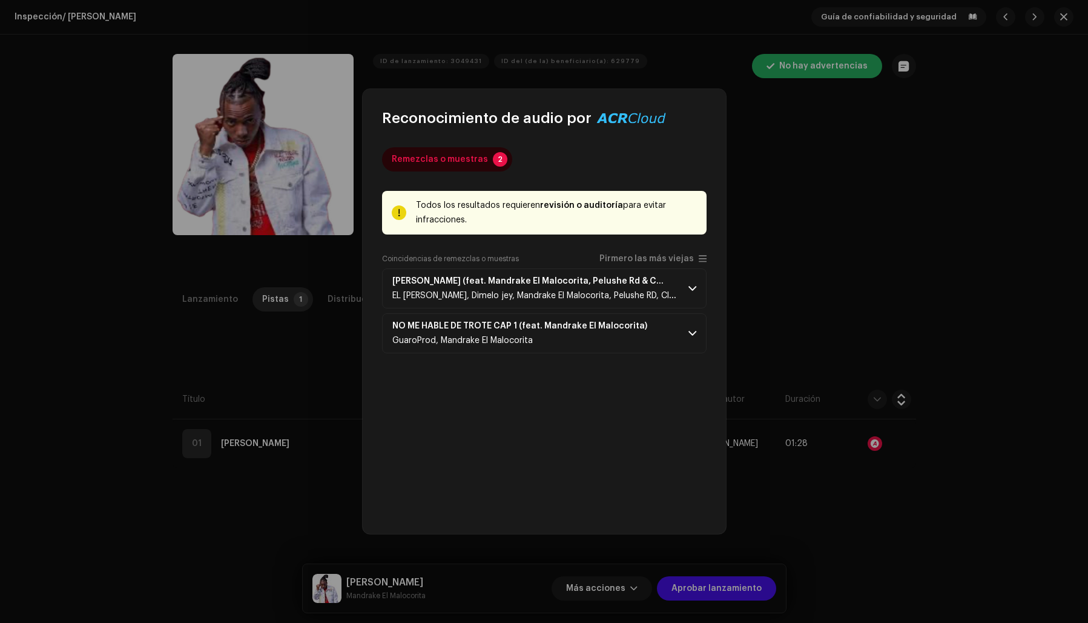
click at [875, 220] on div "Reconocimiento de audio por Remezclas o muestras 2 Todos los resultados requier…" at bounding box center [544, 311] width 1088 height 623
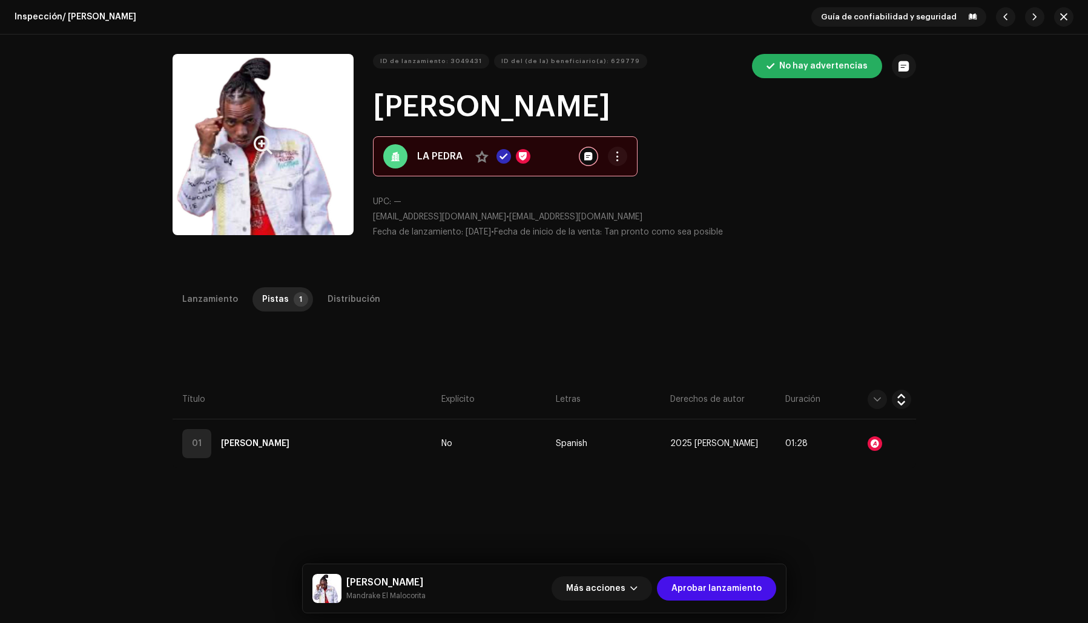
click at [206, 144] on button "Zoom Image" at bounding box center [263, 144] width 181 height 181
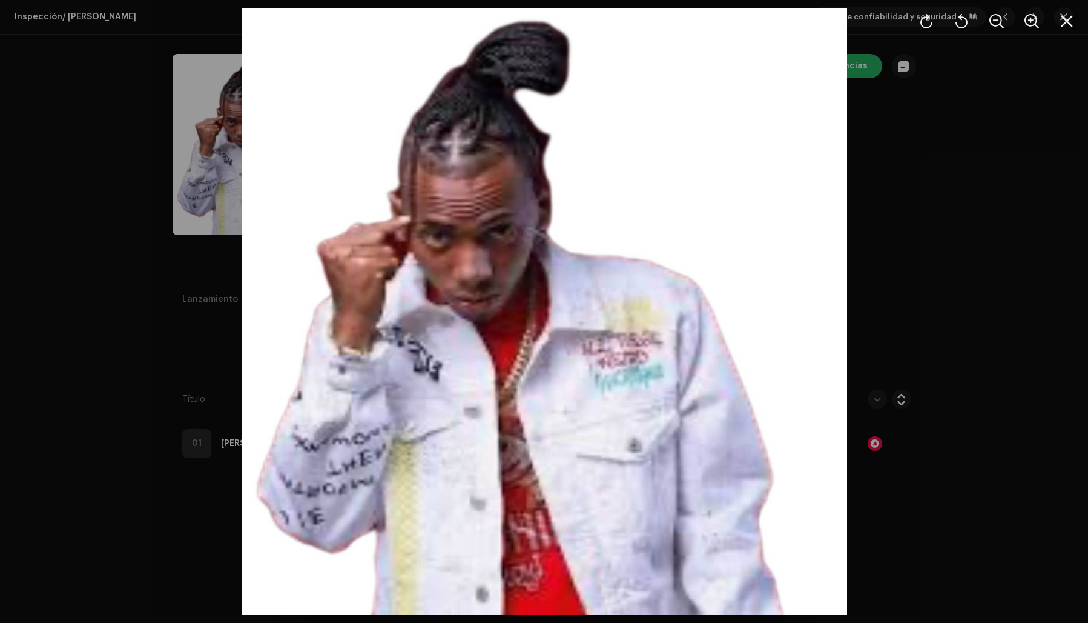
click at [930, 203] on div at bounding box center [544, 311] width 1088 height 623
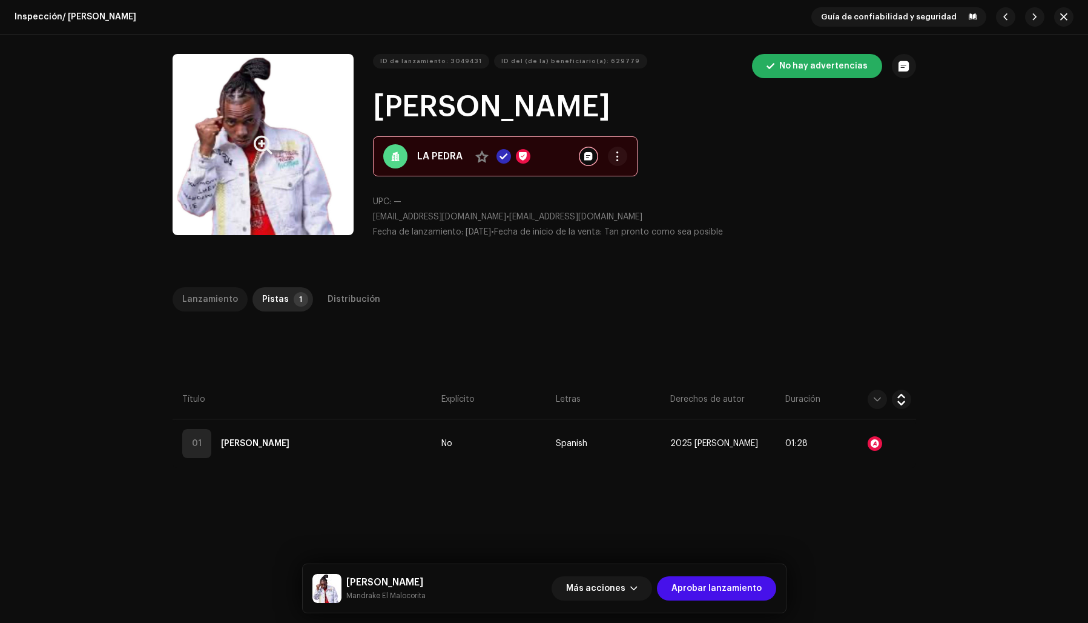
click at [194, 294] on div "Lanzamiento" at bounding box center [210, 299] width 56 height 24
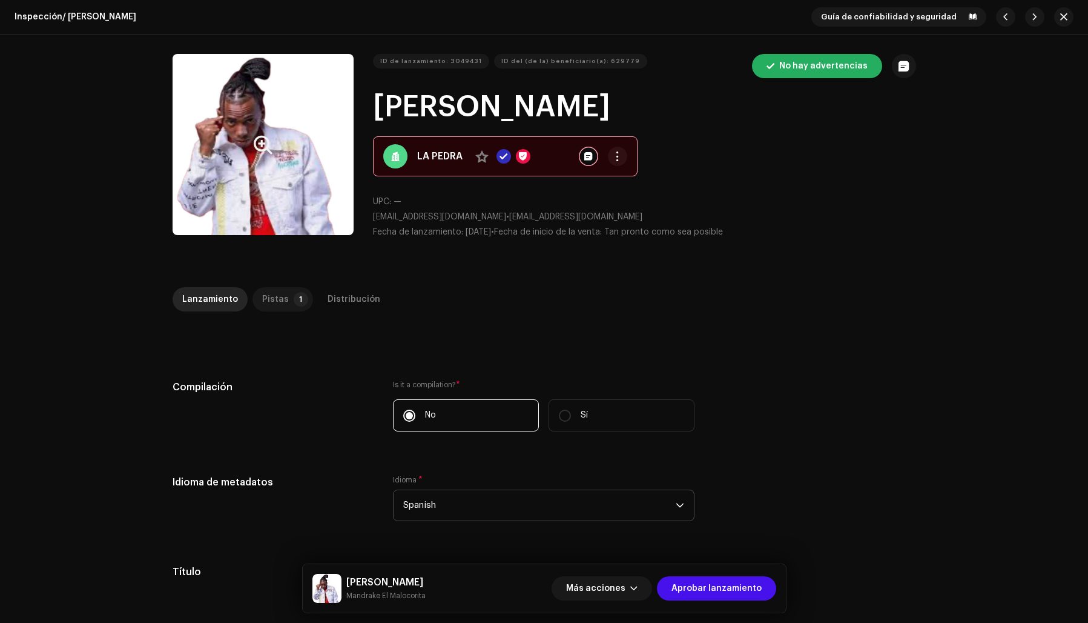
click at [273, 299] on div "Pistas" at bounding box center [275, 299] width 27 height 24
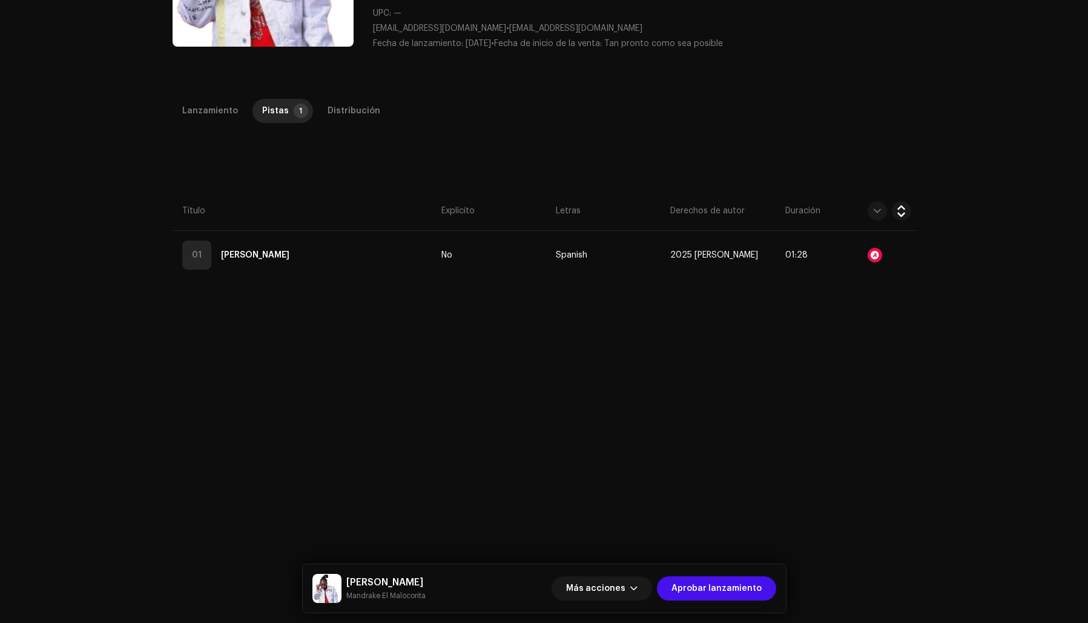
scroll to position [287, 0]
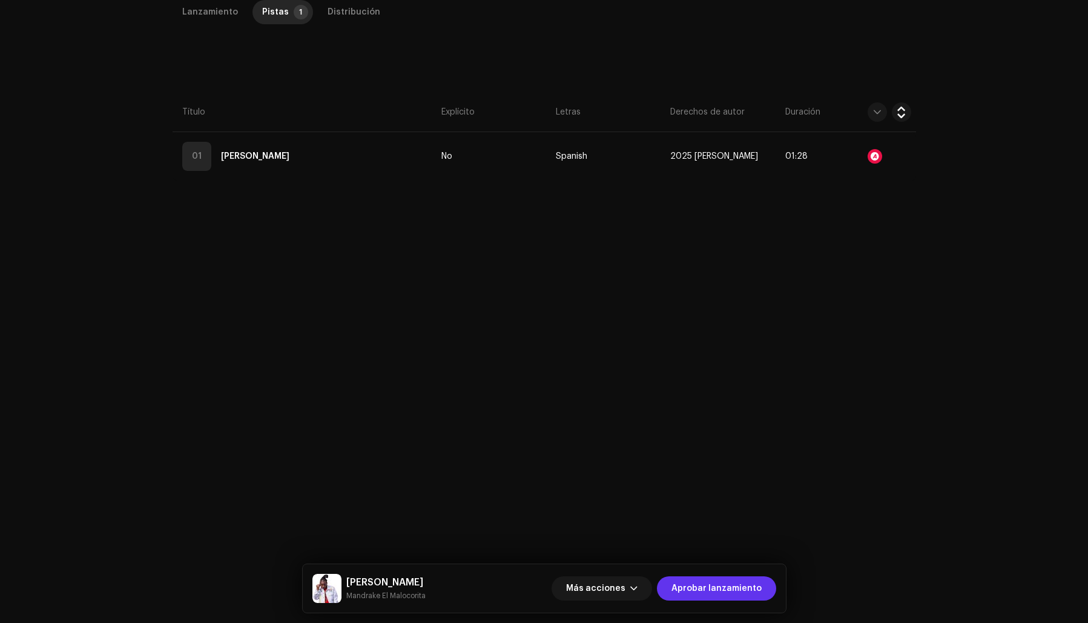
click at [693, 585] on span "Aprobar lanzamiento" at bounding box center [717, 588] width 90 height 24
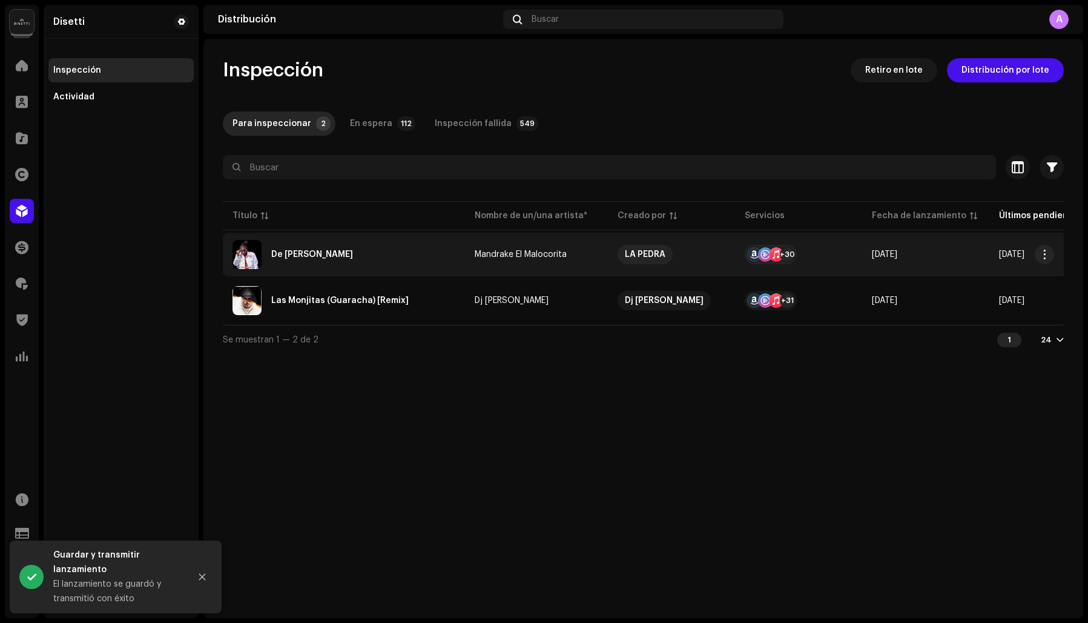
click at [322, 252] on div "De Una Tingola" at bounding box center [312, 254] width 82 height 8
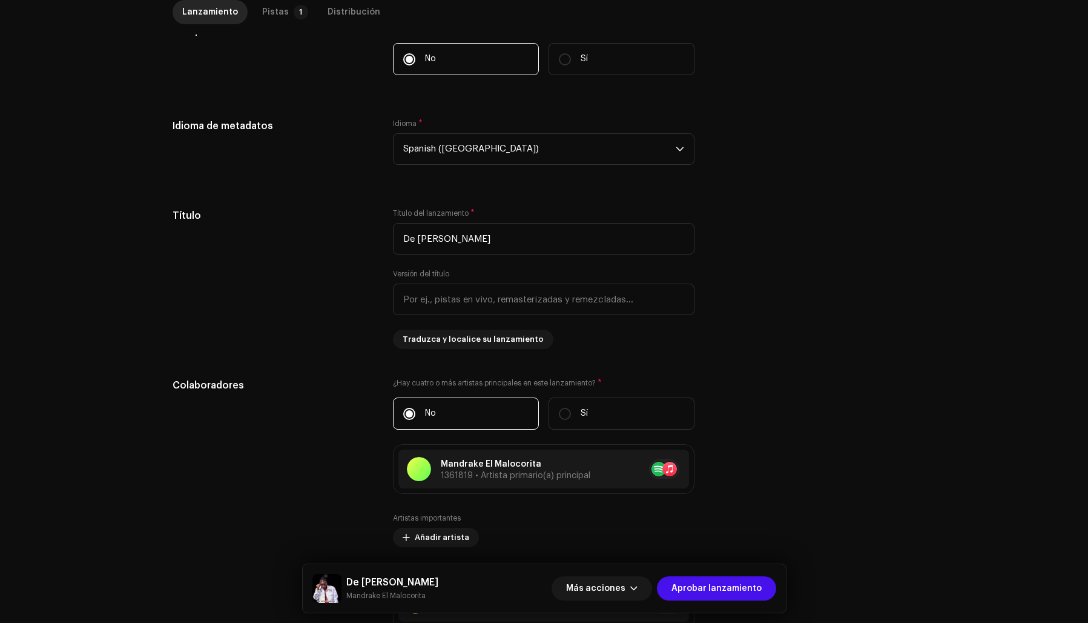
scroll to position [386, 0]
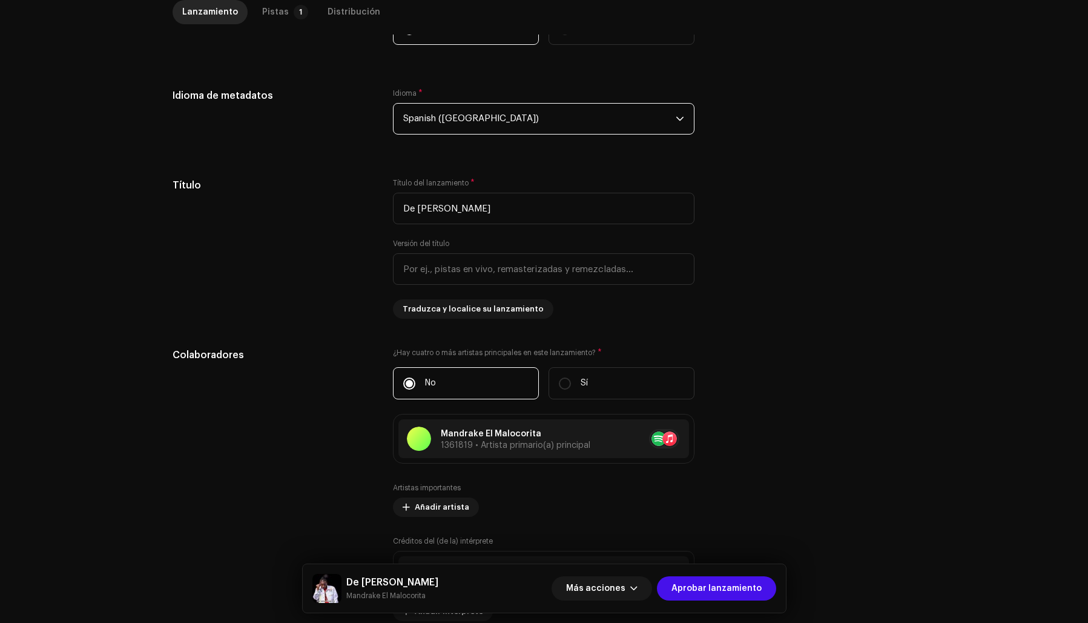
click at [441, 121] on span "Spanish (Latin America)" at bounding box center [539, 119] width 273 height 30
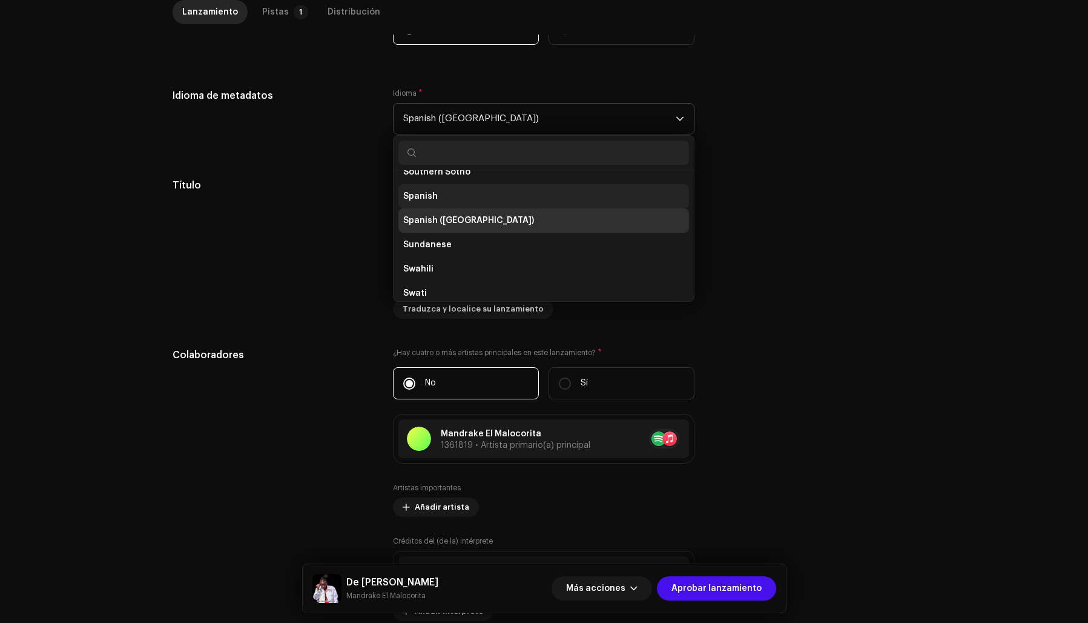
scroll to position [3841, 0]
click at [436, 201] on li "Spanish" at bounding box center [543, 197] width 291 height 24
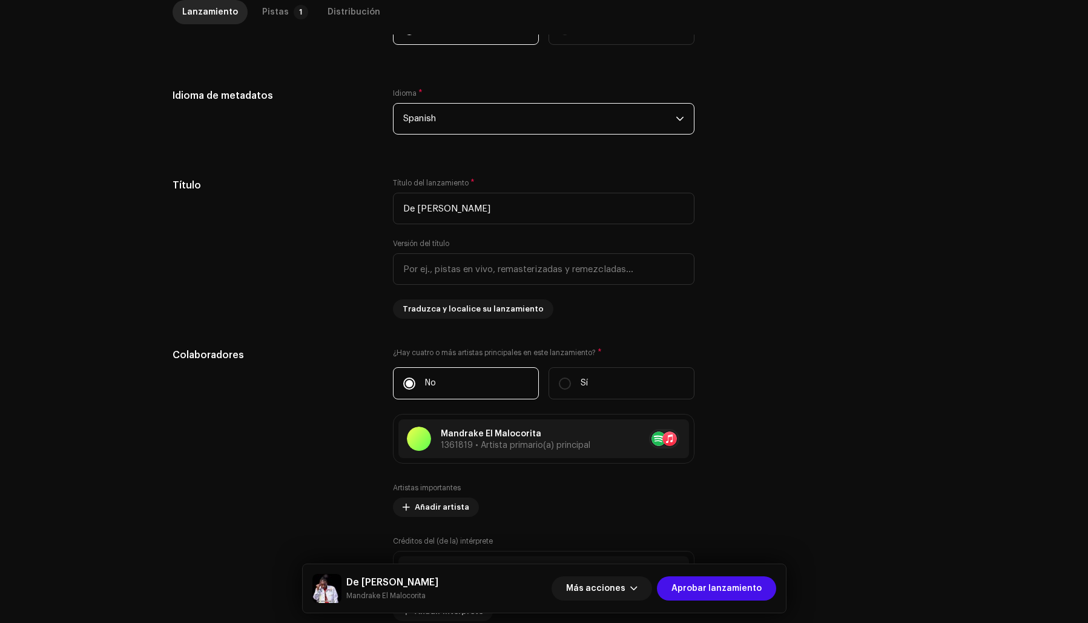
click at [732, 166] on div "Compilación Is it a compilation? * No Sí Idioma de metadatos Idioma * Spanish T…" at bounding box center [545, 595] width 744 height 1205
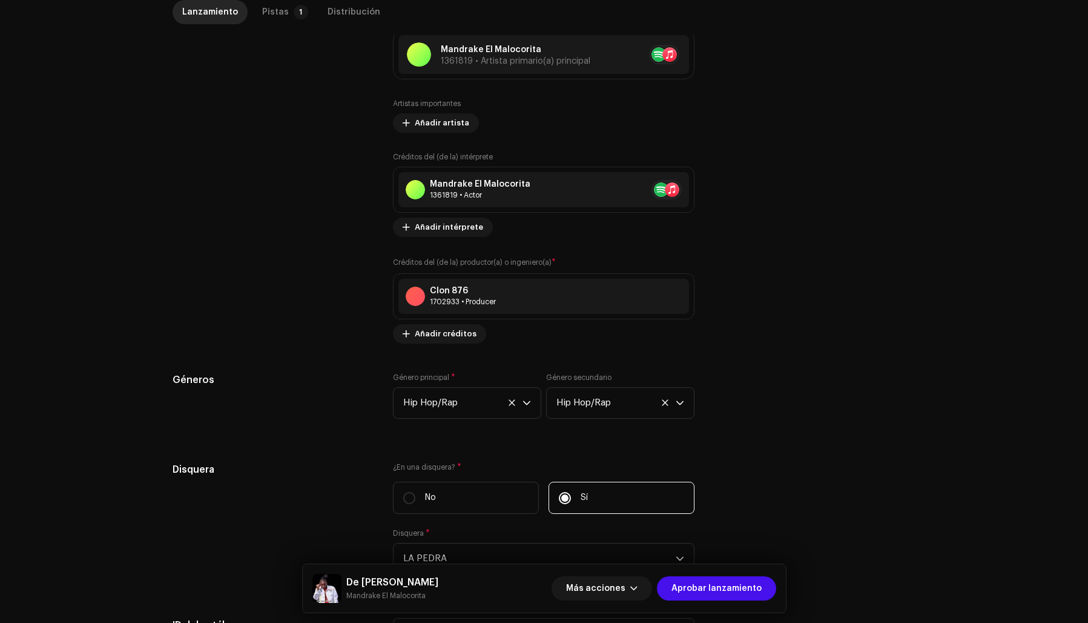
scroll to position [1052, 0]
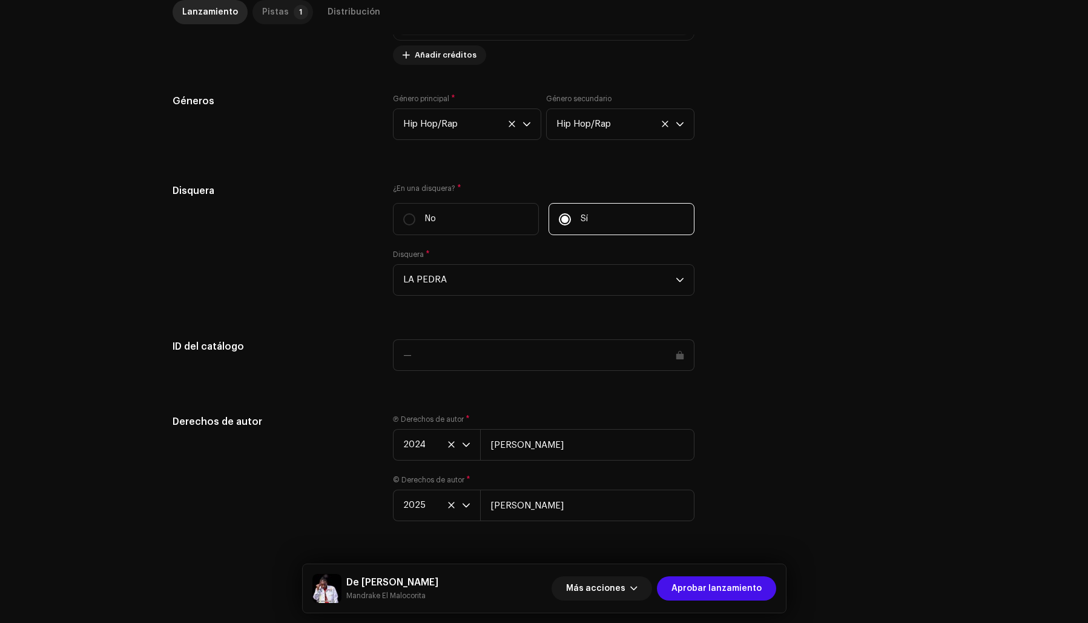
click at [265, 13] on div "Pistas" at bounding box center [275, 12] width 27 height 24
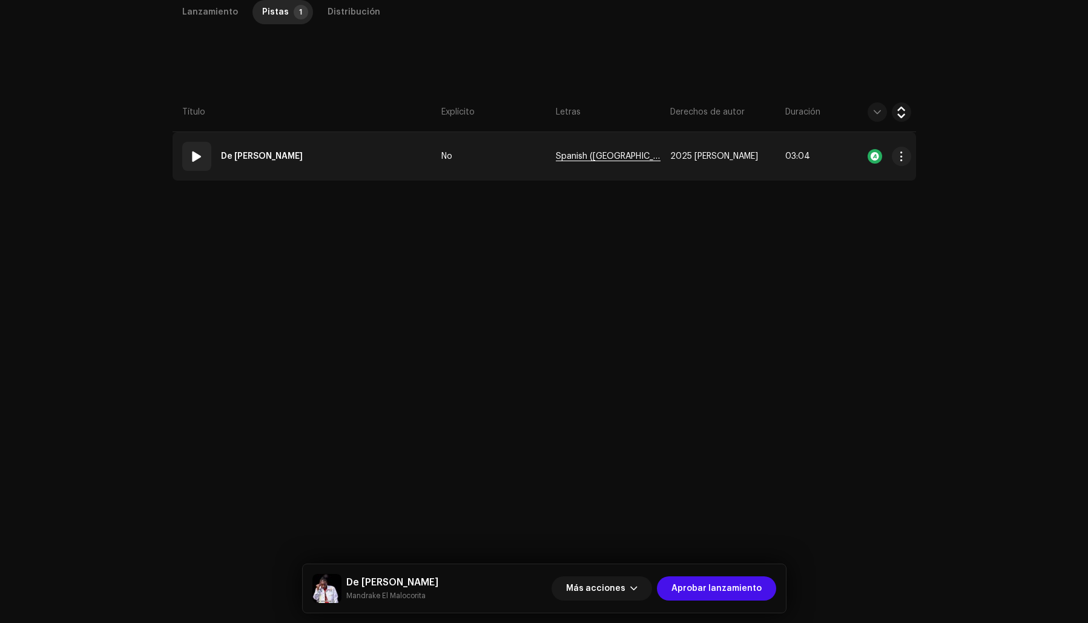
click at [603, 154] on span "Spanish (Latin America)" at bounding box center [608, 156] width 105 height 9
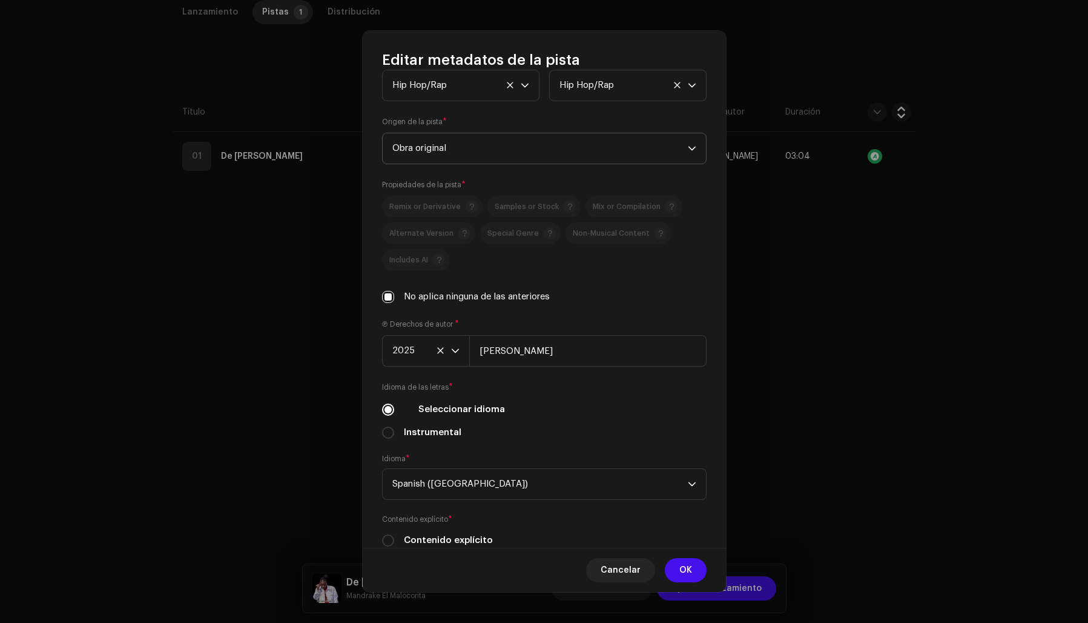
scroll to position [247, 0]
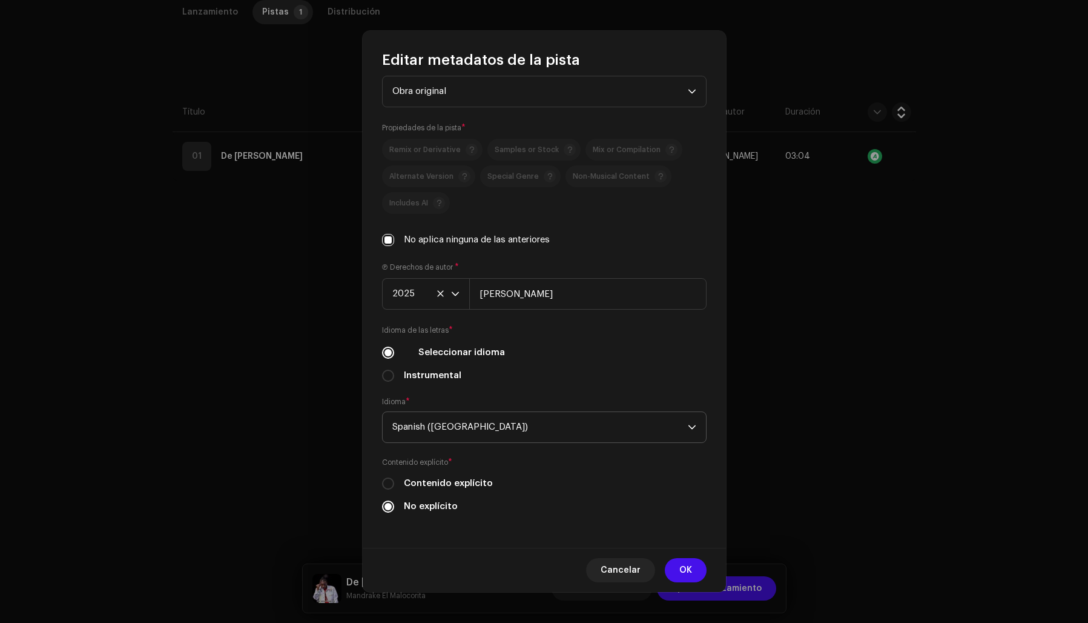
click at [427, 423] on span "Spanish (Latin America)" at bounding box center [540, 427] width 296 height 30
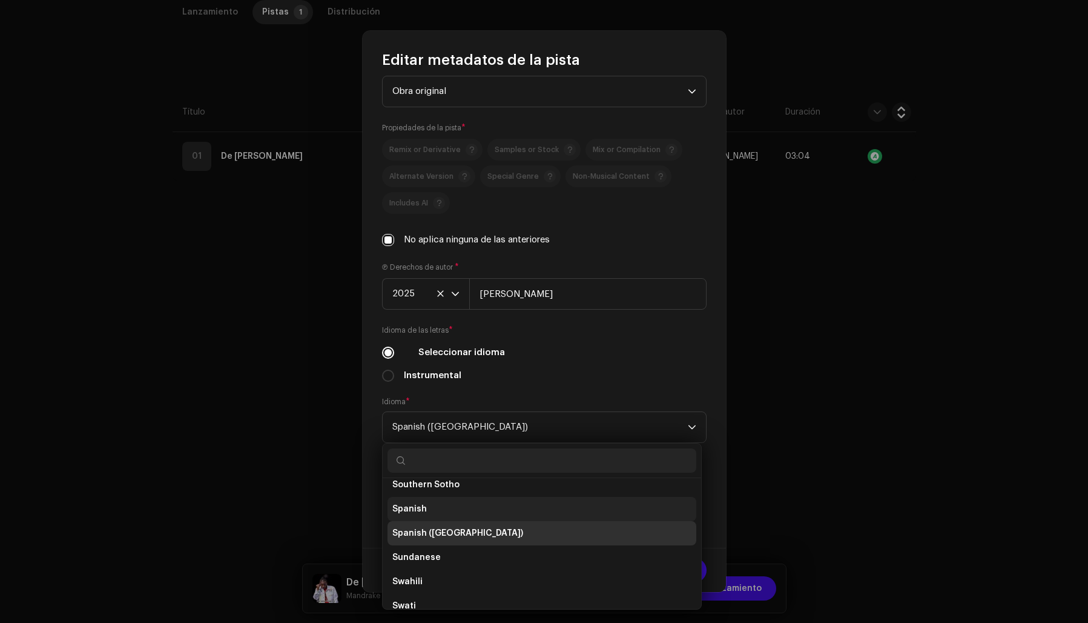
scroll to position [3822, 0]
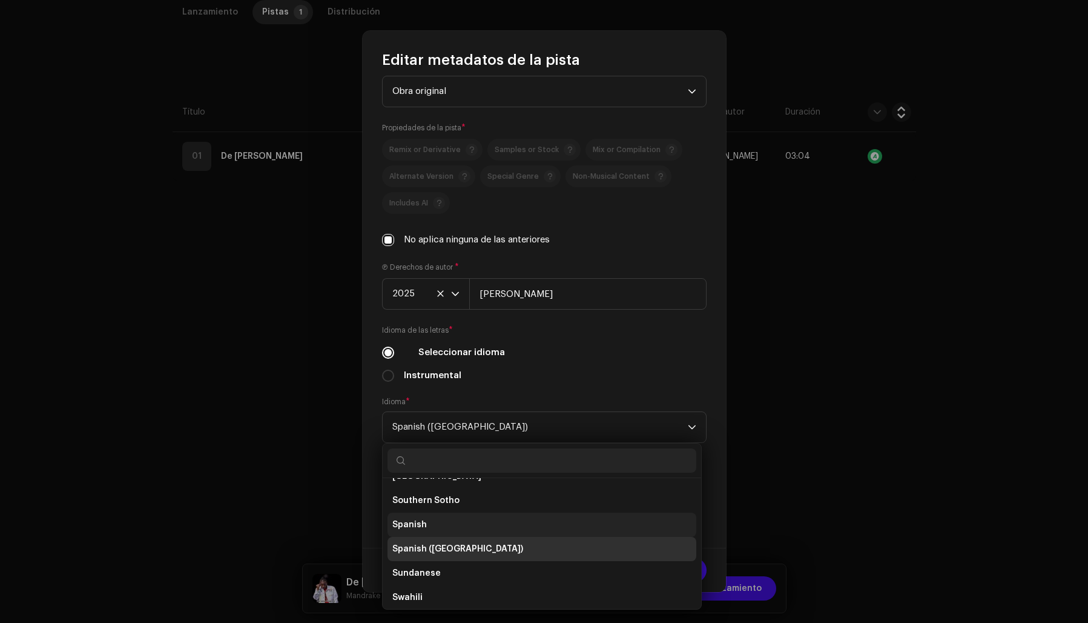
click at [428, 519] on li "Spanish" at bounding box center [542, 524] width 309 height 24
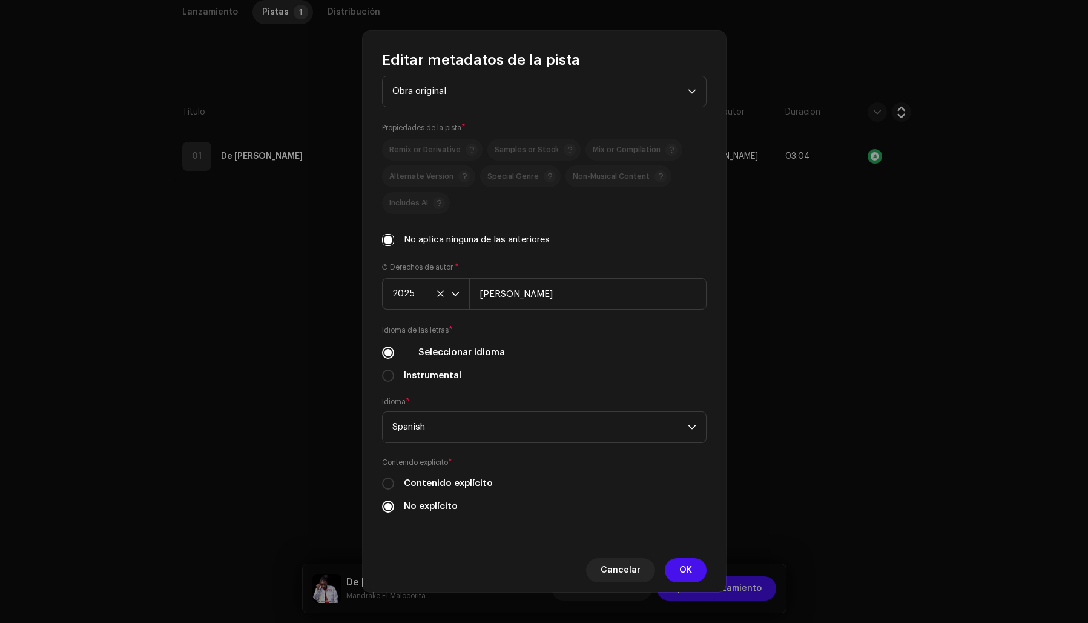
click at [537, 389] on div "Título de la pista * De Una Tingola Versión de la pista Traduzca y localice su …" at bounding box center [544, 308] width 363 height 477
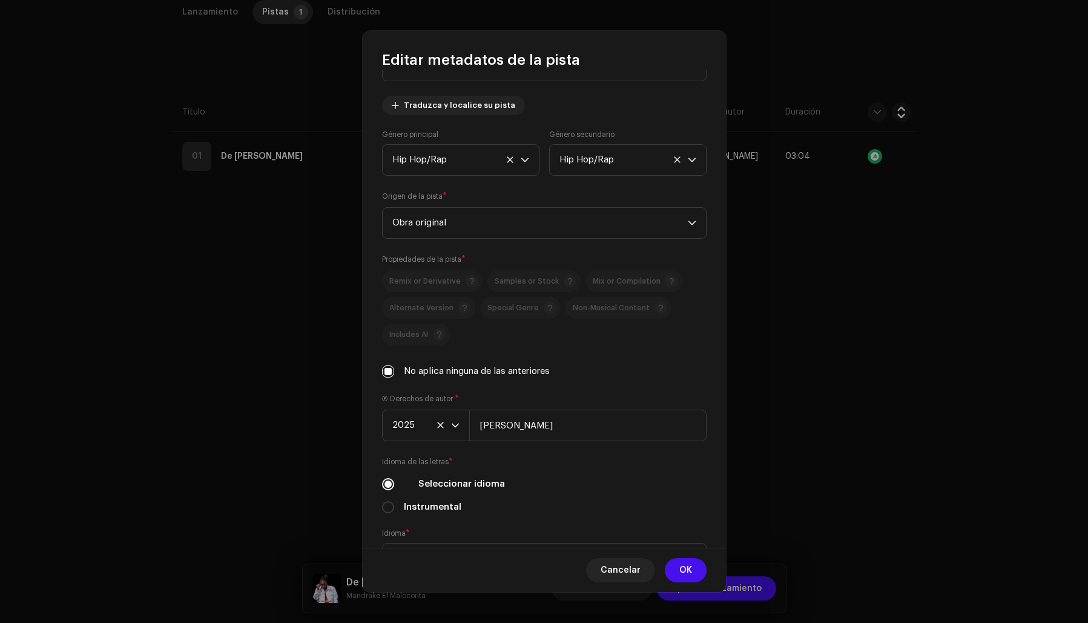
scroll to position [0, 0]
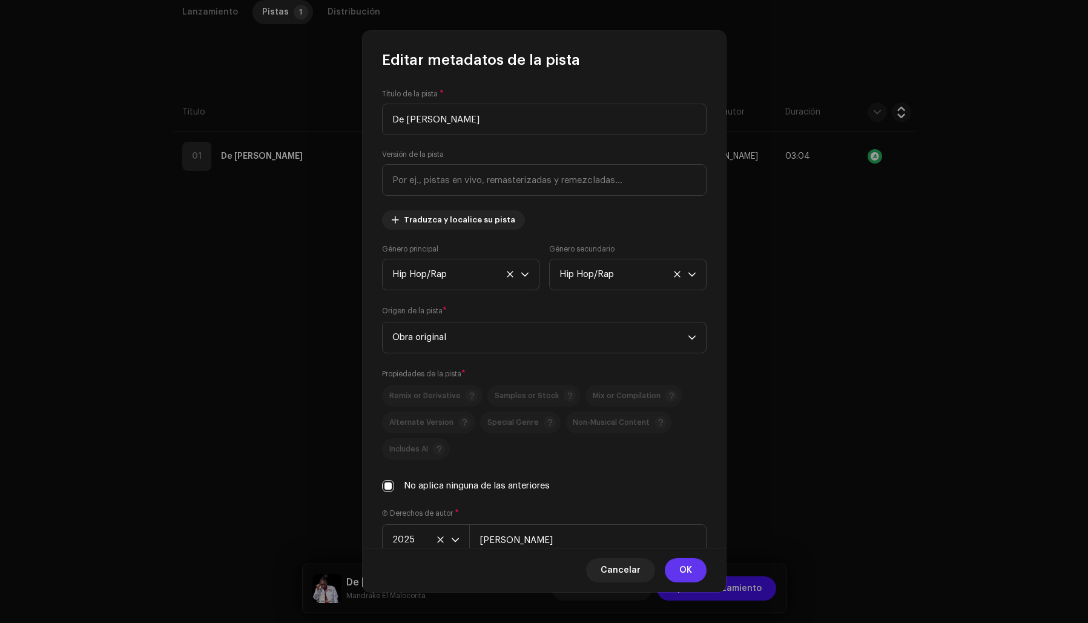
click at [684, 567] on span "OK" at bounding box center [685, 570] width 13 height 24
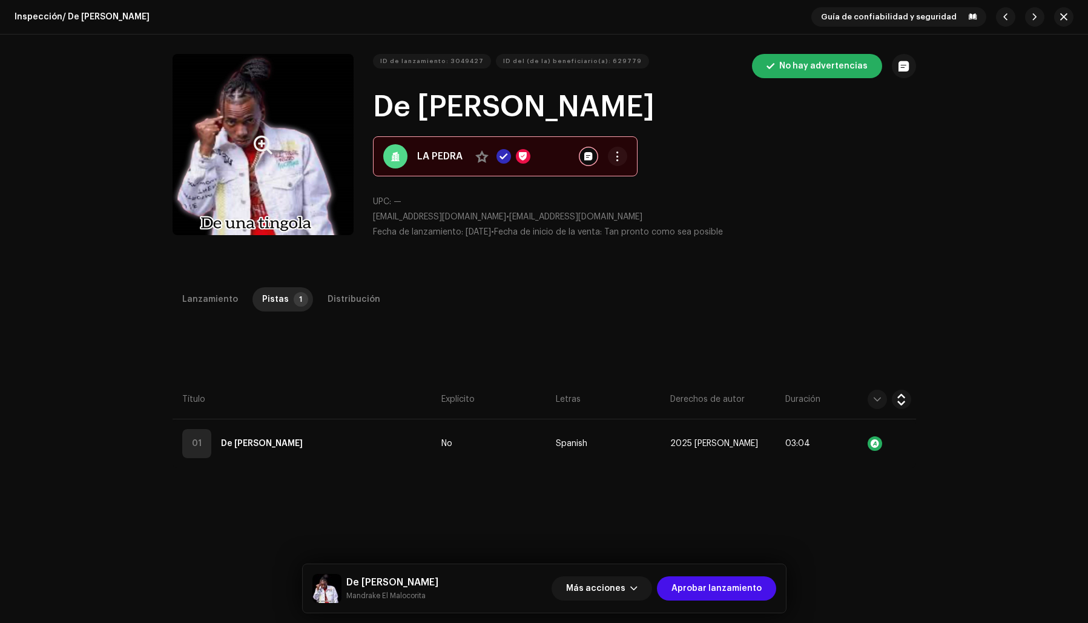
click at [248, 193] on button "Zoom Image" at bounding box center [263, 144] width 181 height 181
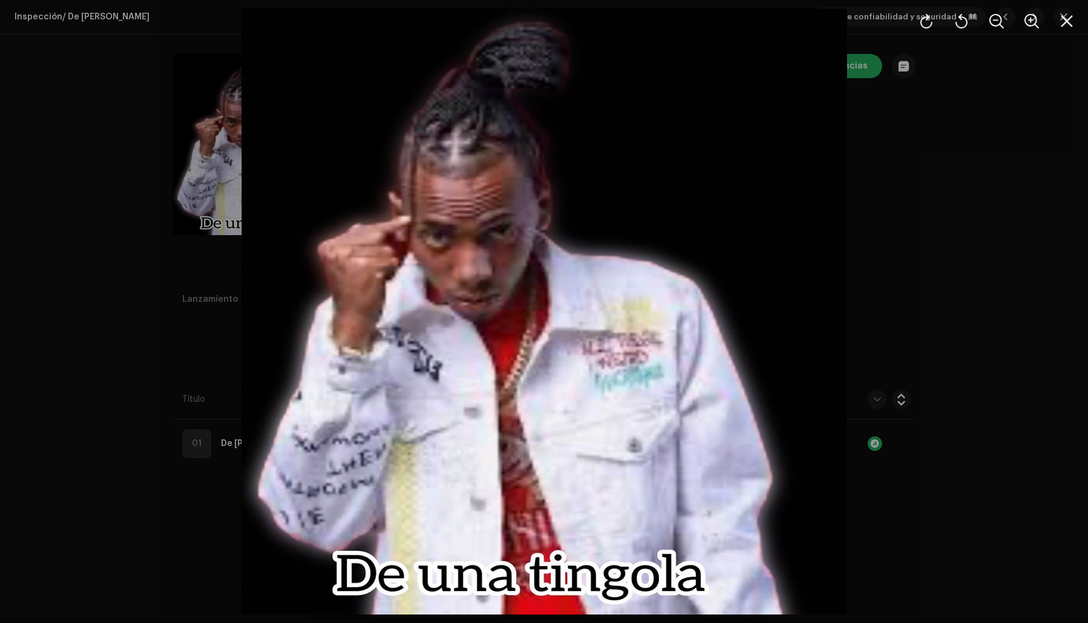
click at [968, 277] on div at bounding box center [544, 311] width 1088 height 623
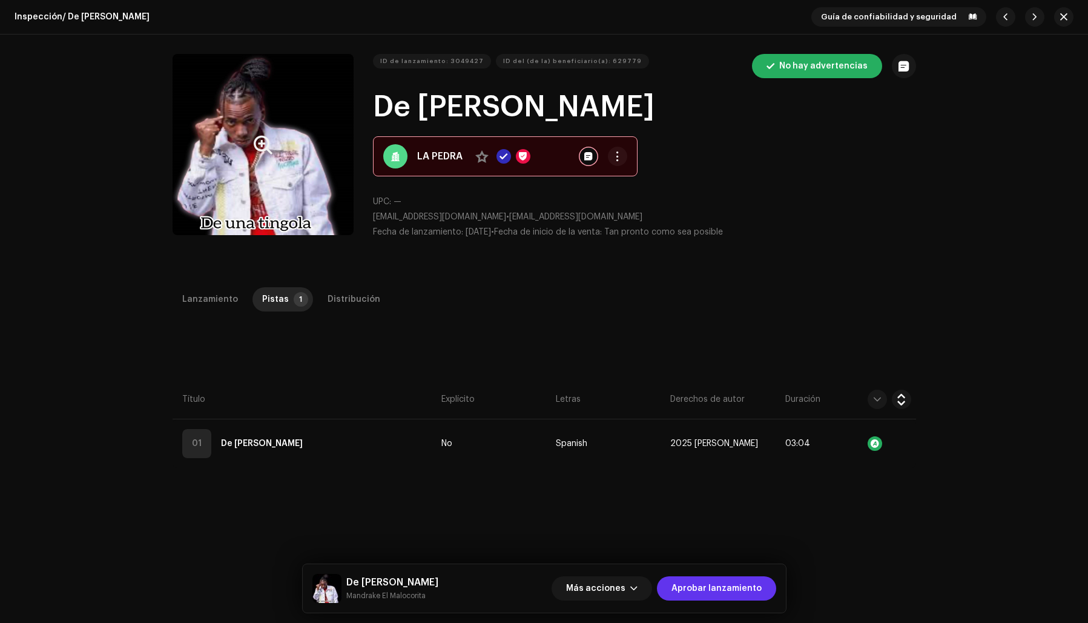
click at [735, 581] on span "Aprobar lanzamiento" at bounding box center [717, 588] width 90 height 24
